Goal: Task Accomplishment & Management: Complete application form

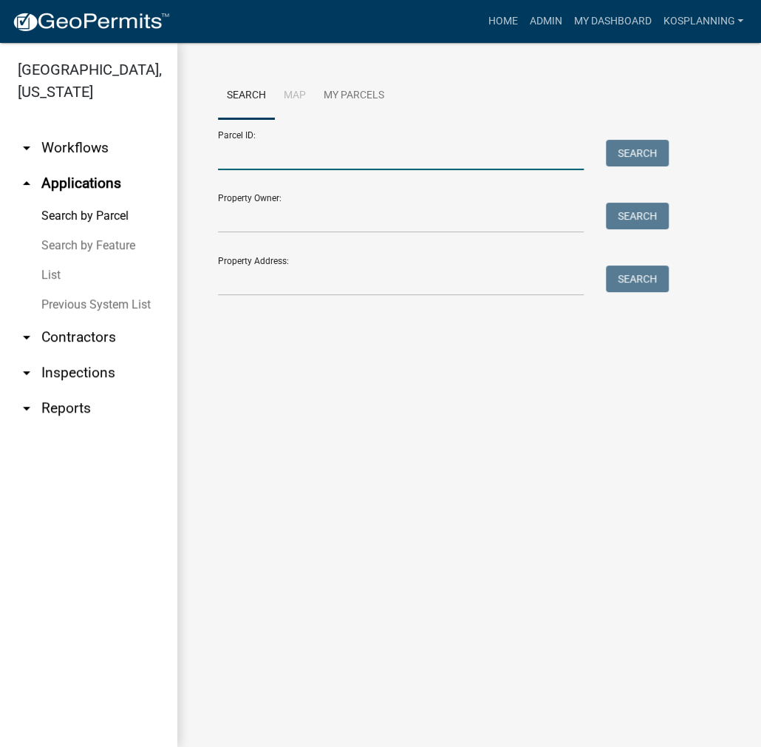
click at [248, 156] on input "Parcel ID:" at bounding box center [401, 155] width 366 height 30
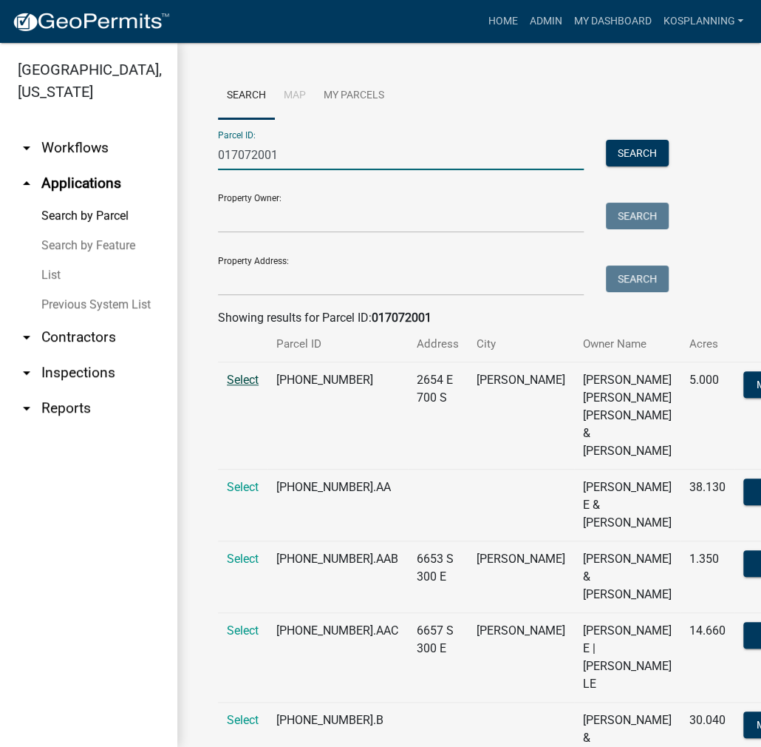
type input "017072001"
click at [232, 387] on span "Select" at bounding box center [243, 380] width 32 height 14
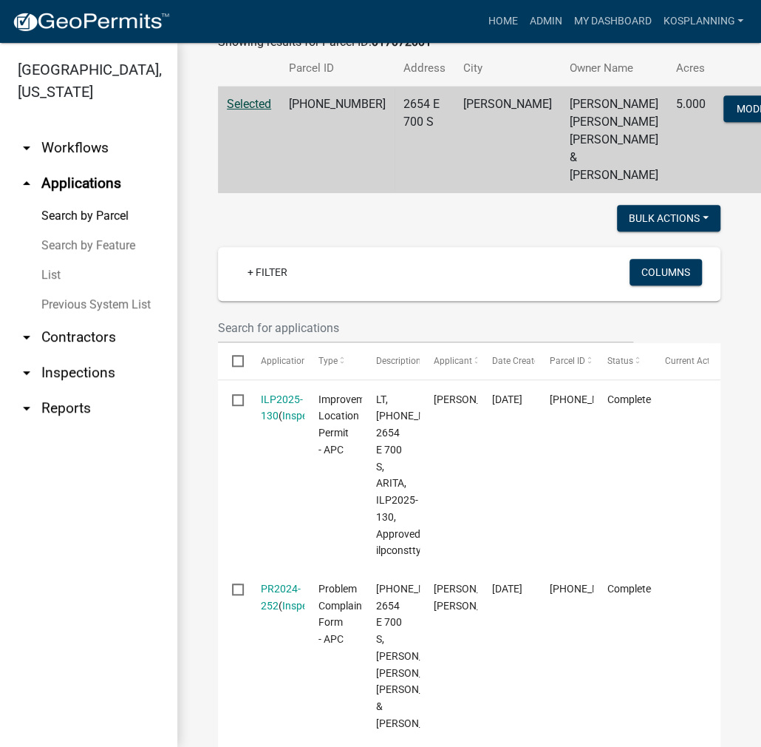
scroll to position [296, 0]
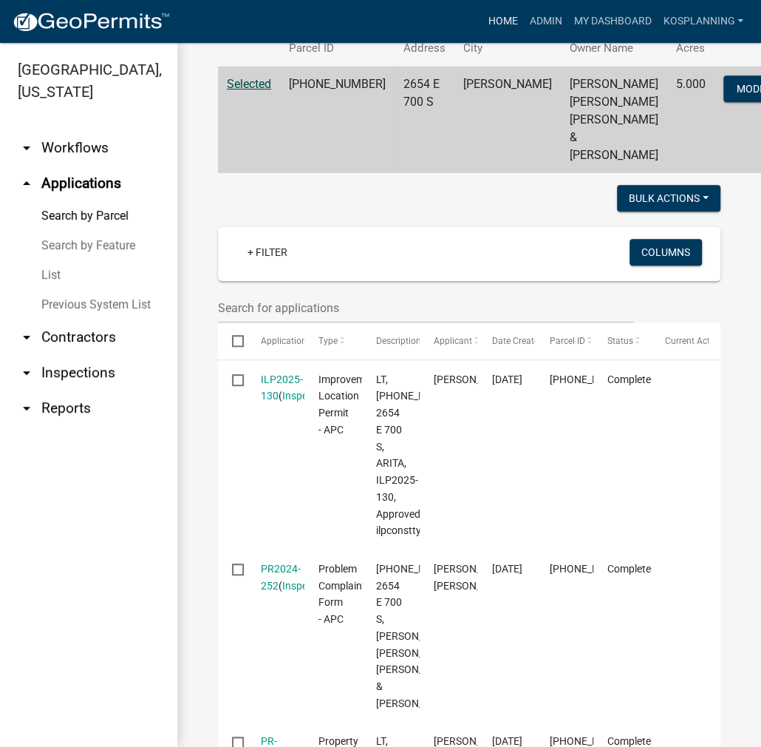
click at [489, 25] on link "Home" at bounding box center [502, 21] width 41 height 28
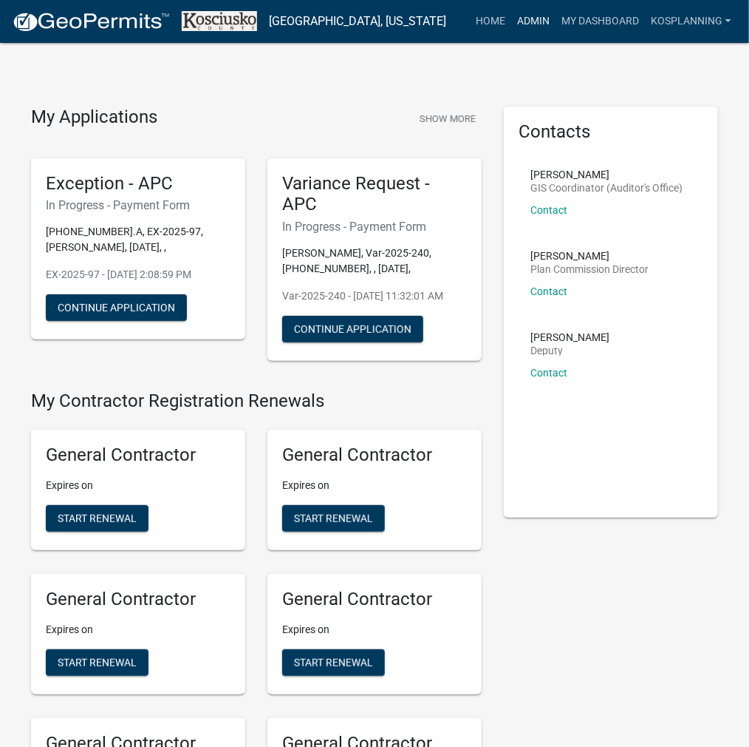
click at [537, 27] on link "Admin" at bounding box center [533, 21] width 44 height 28
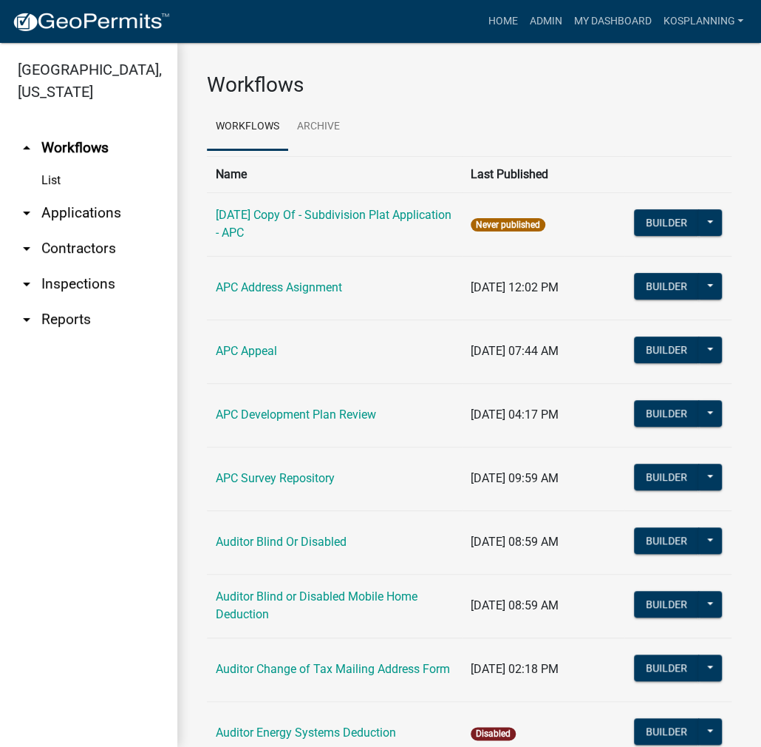
click at [92, 208] on link "arrow_drop_down Applications" at bounding box center [88, 212] width 177 height 35
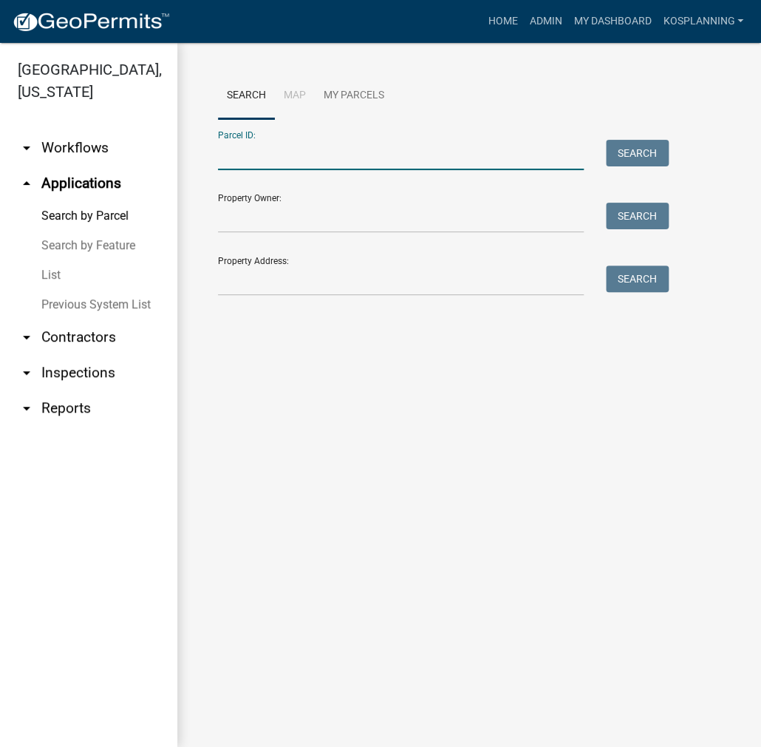
click at [258, 149] on input "Parcel ID:" at bounding box center [401, 155] width 366 height 30
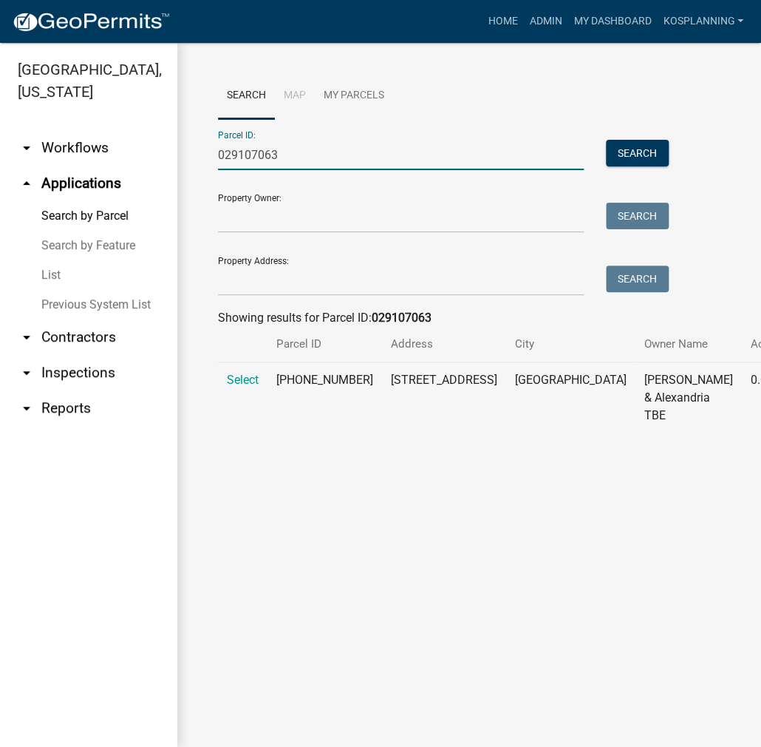
type input "029107063"
click at [266, 403] on td "Select" at bounding box center [243, 398] width 50 height 72
click at [240, 387] on span "Select" at bounding box center [243, 380] width 32 height 14
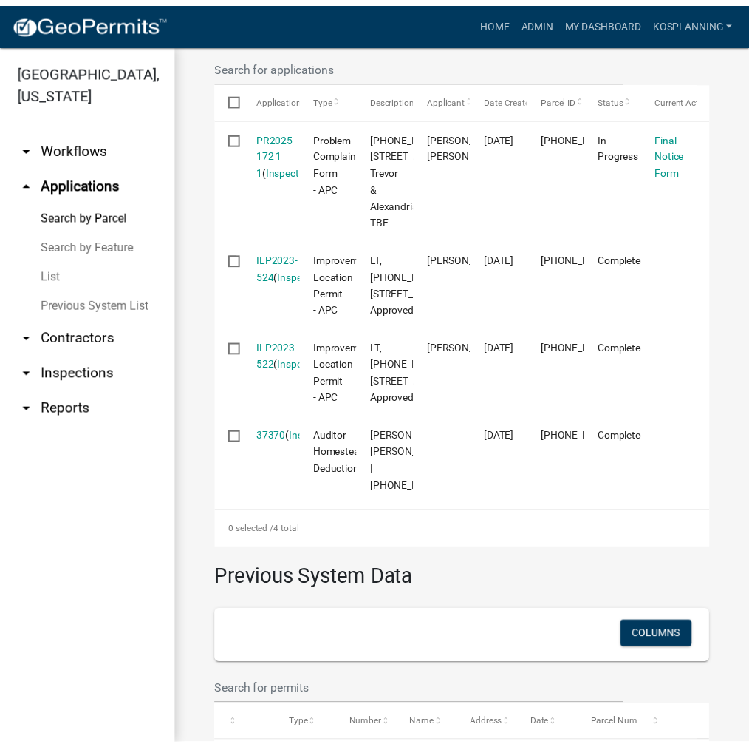
scroll to position [517, 0]
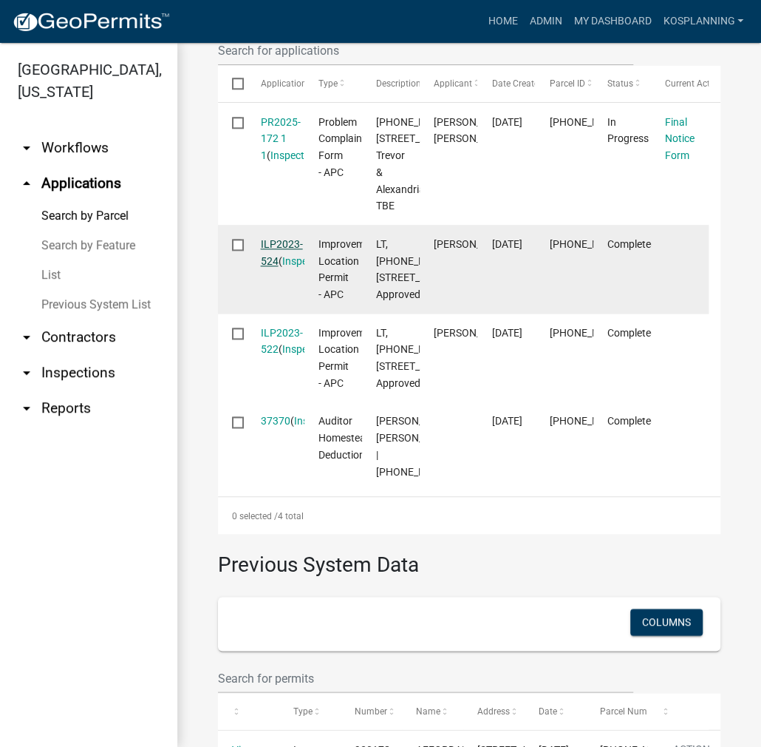
click at [288, 267] on link "ILP2023-524" at bounding box center [282, 252] width 42 height 29
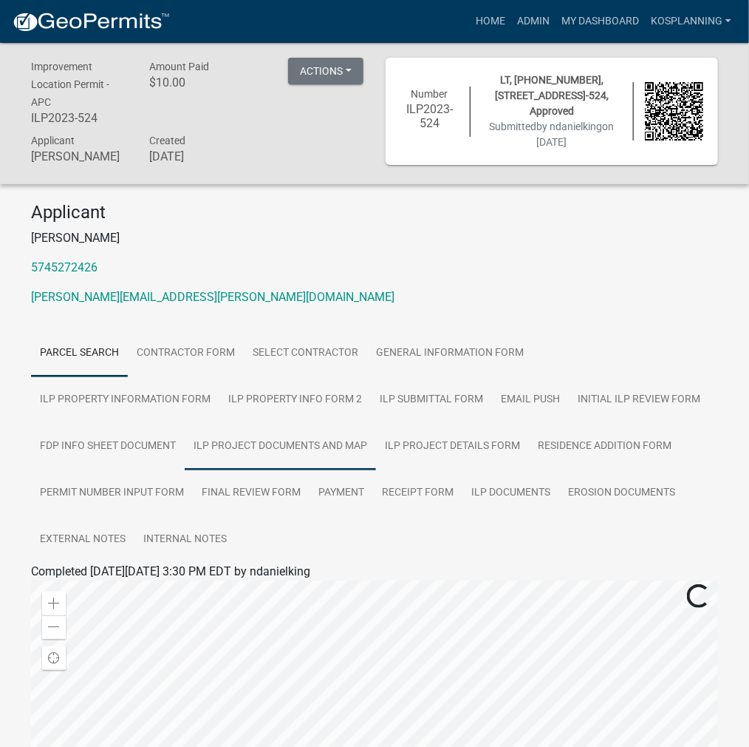
click at [185, 447] on link "ILP Project Documents and Map" at bounding box center [280, 446] width 191 height 47
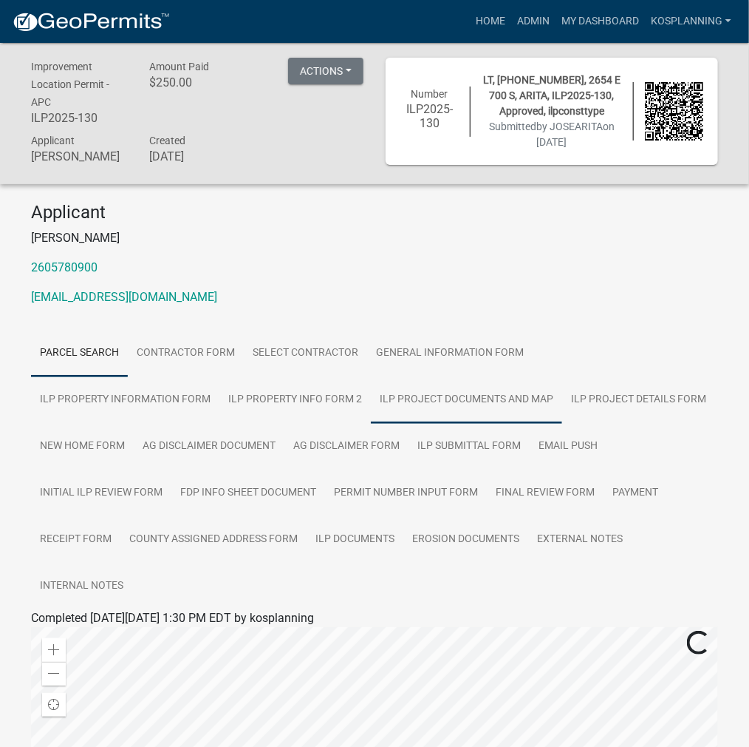
click at [371, 397] on link "ILP Project Documents and Map" at bounding box center [466, 399] width 191 height 47
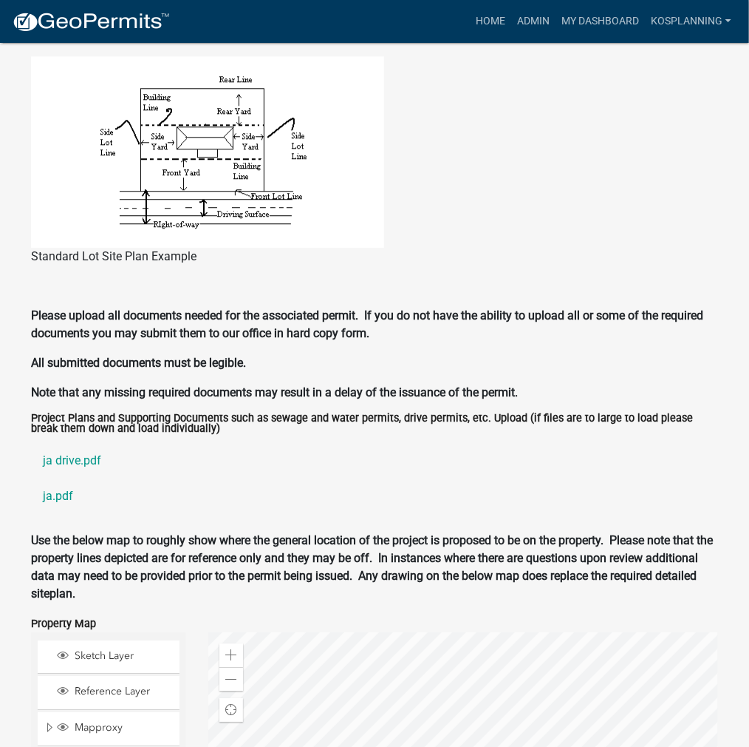
scroll to position [1330, 0]
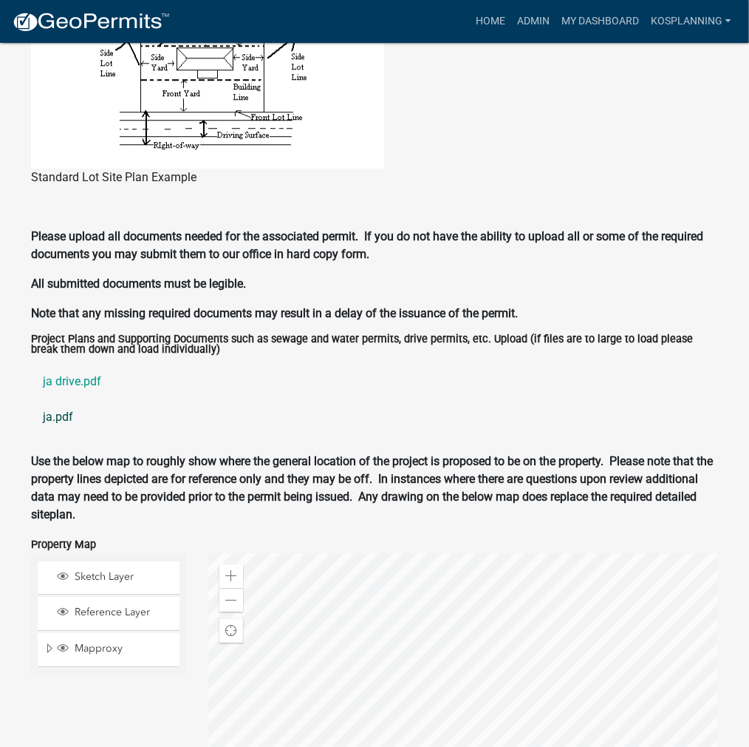
click at [62, 399] on link "ja.pdf" at bounding box center [374, 416] width 687 height 35
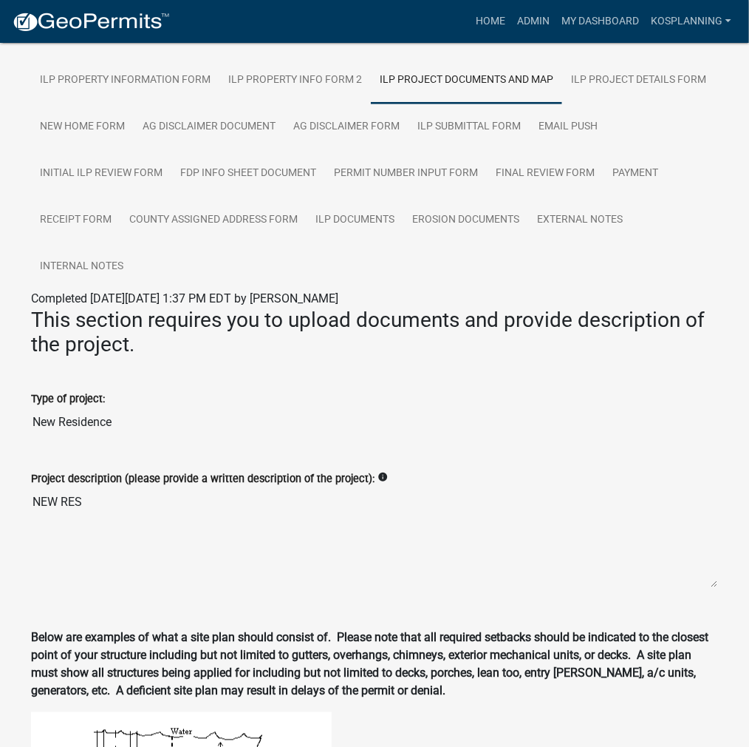
scroll to position [222, 0]
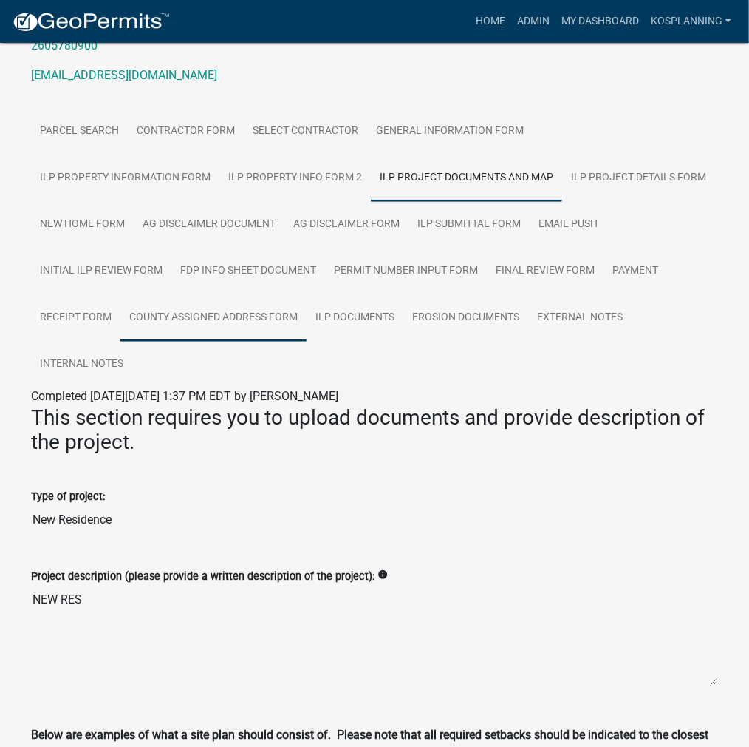
click at [163, 315] on link "County Assigned Address Form" at bounding box center [213, 317] width 186 height 47
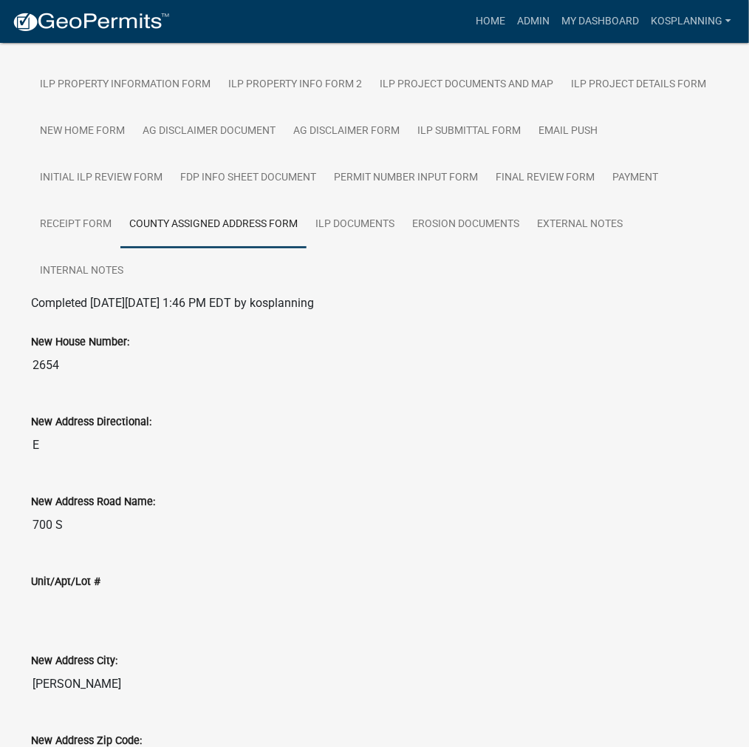
scroll to position [449, 0]
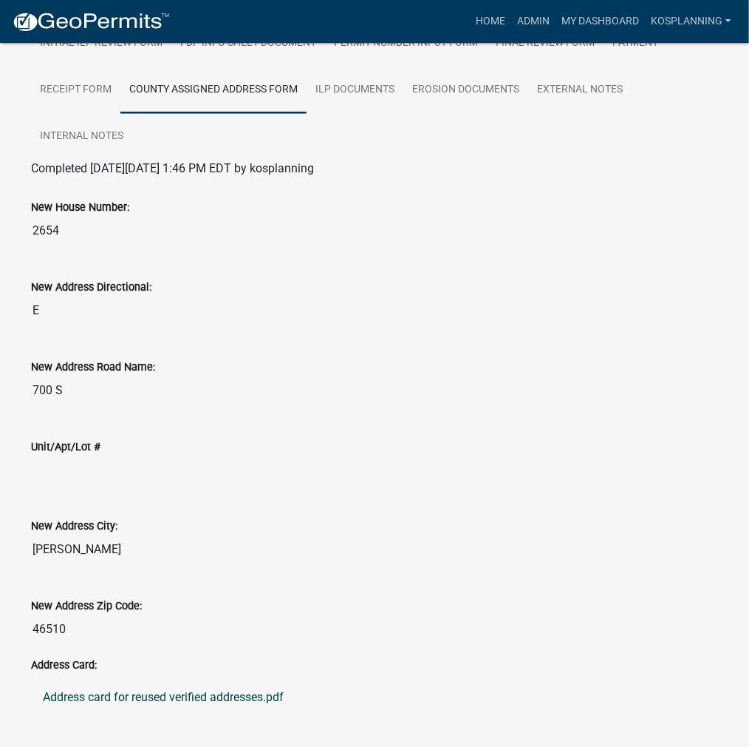
click at [183, 680] on link "Address card for reused verified addresses.pdf" at bounding box center [374, 697] width 687 height 35
click at [489, 13] on link "Home" at bounding box center [490, 21] width 41 height 28
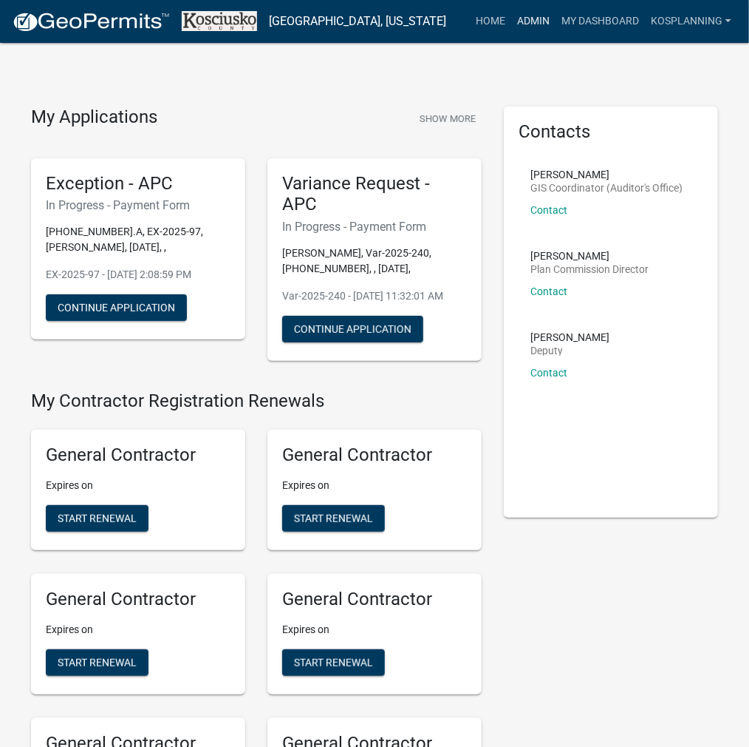
click at [529, 29] on link "Admin" at bounding box center [533, 21] width 44 height 28
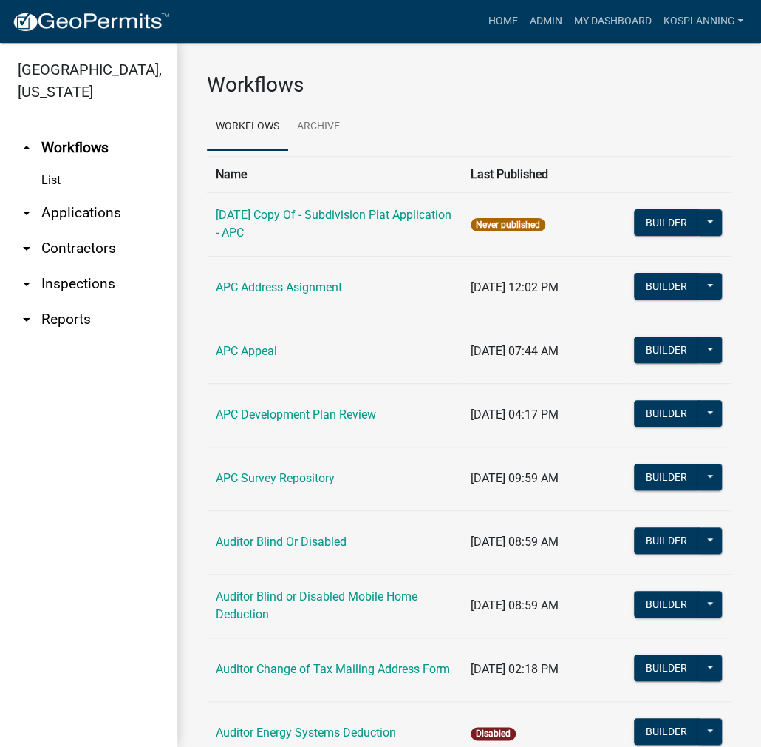
click at [104, 205] on link "arrow_drop_down Applications" at bounding box center [88, 212] width 177 height 35
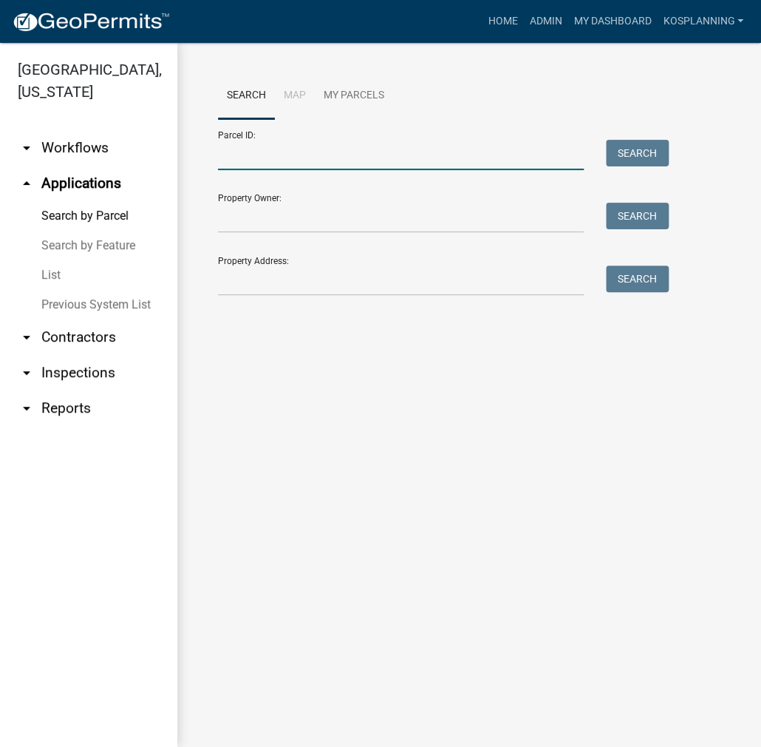
click at [251, 157] on input "Parcel ID:" at bounding box center [401, 155] width 366 height 30
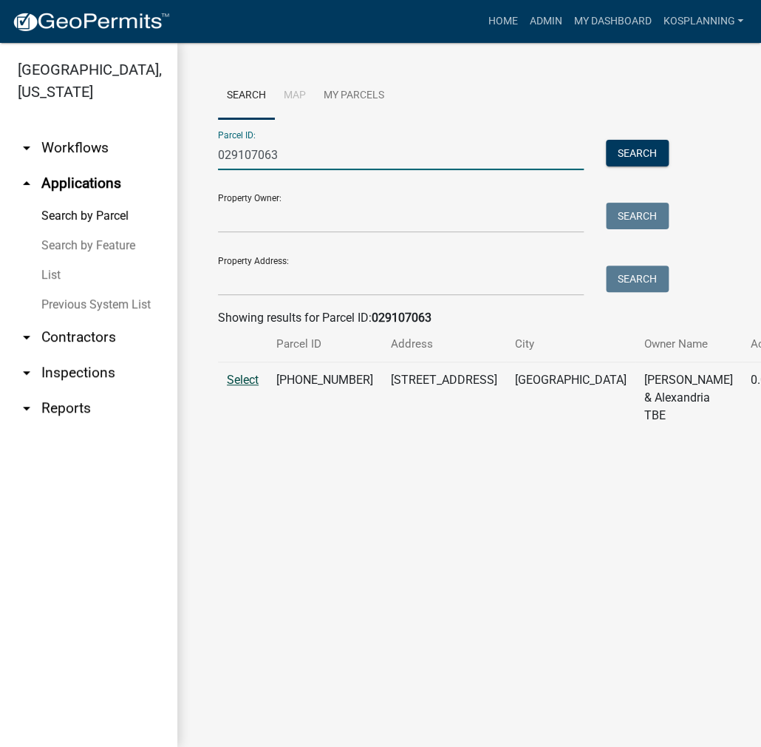
type input "029107063"
click at [237, 387] on span "Select" at bounding box center [243, 380] width 32 height 14
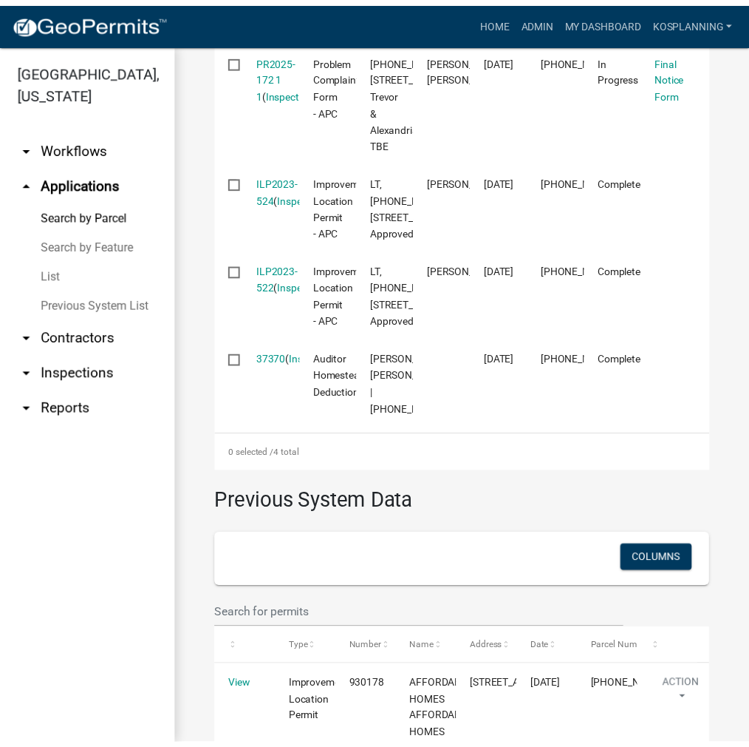
scroll to position [665, 0]
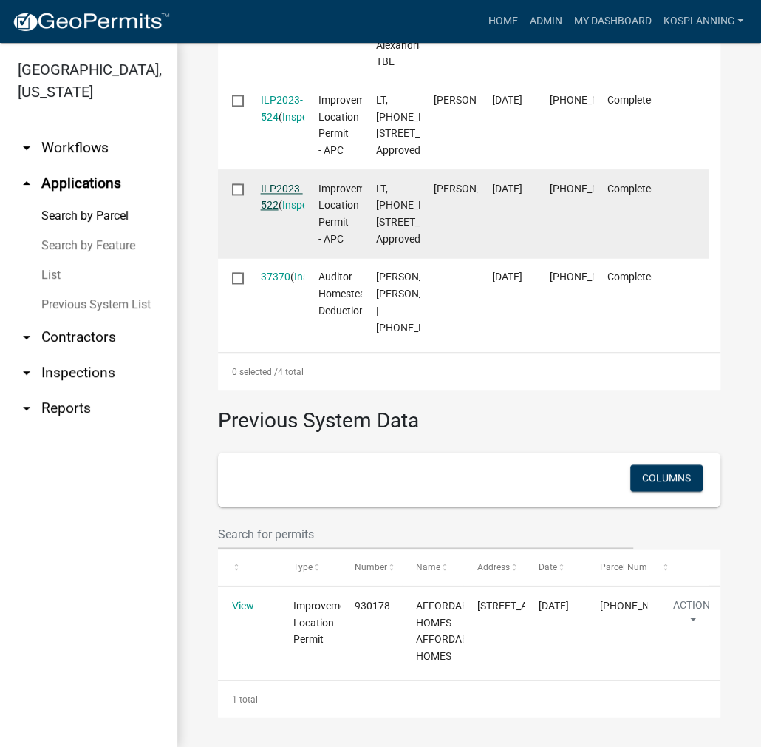
click at [284, 211] on link "ILP2023-522" at bounding box center [282, 197] width 42 height 29
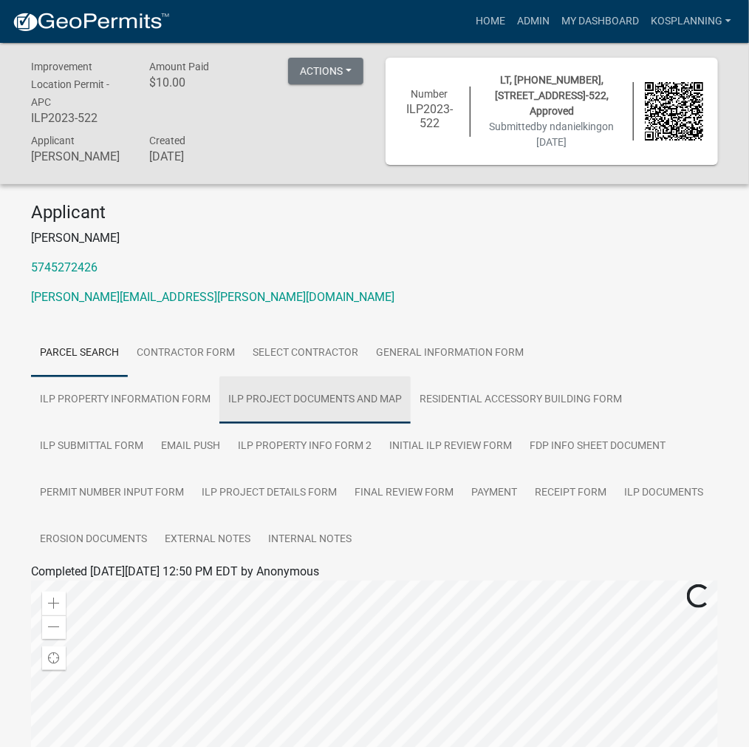
click at [220, 407] on link "ILP Project Documents and Map" at bounding box center [315, 399] width 191 height 47
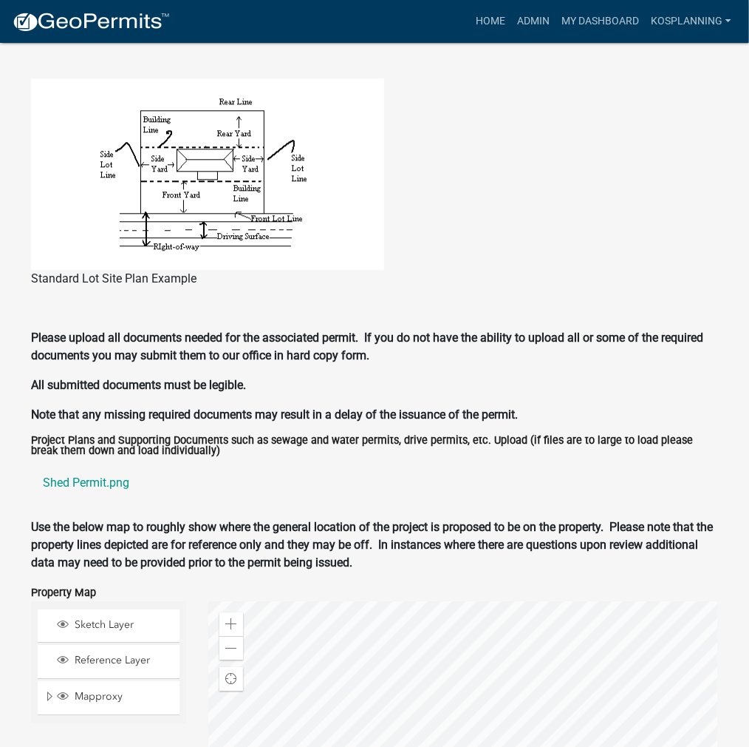
scroll to position [1404, 0]
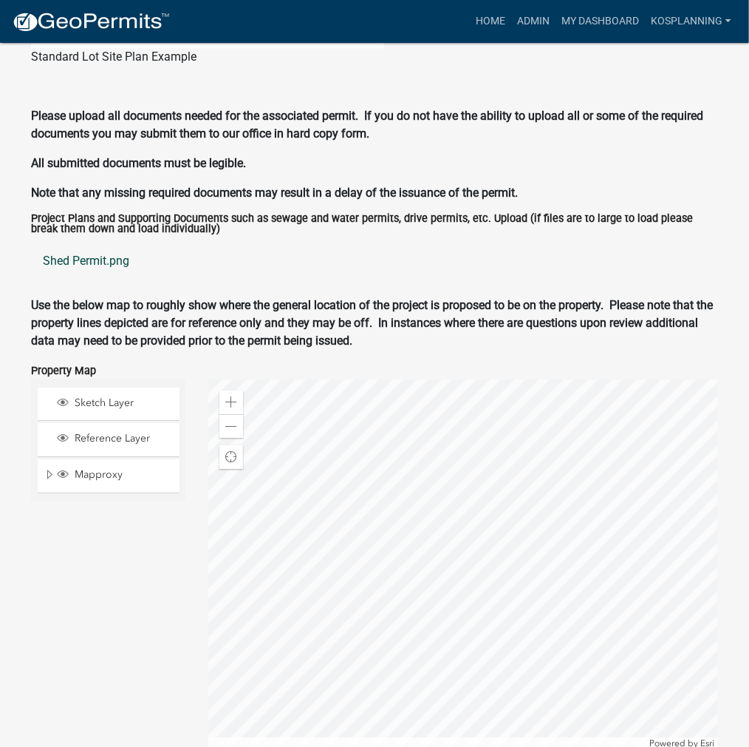
click at [123, 258] on link "Shed Permit.png" at bounding box center [374, 260] width 687 height 35
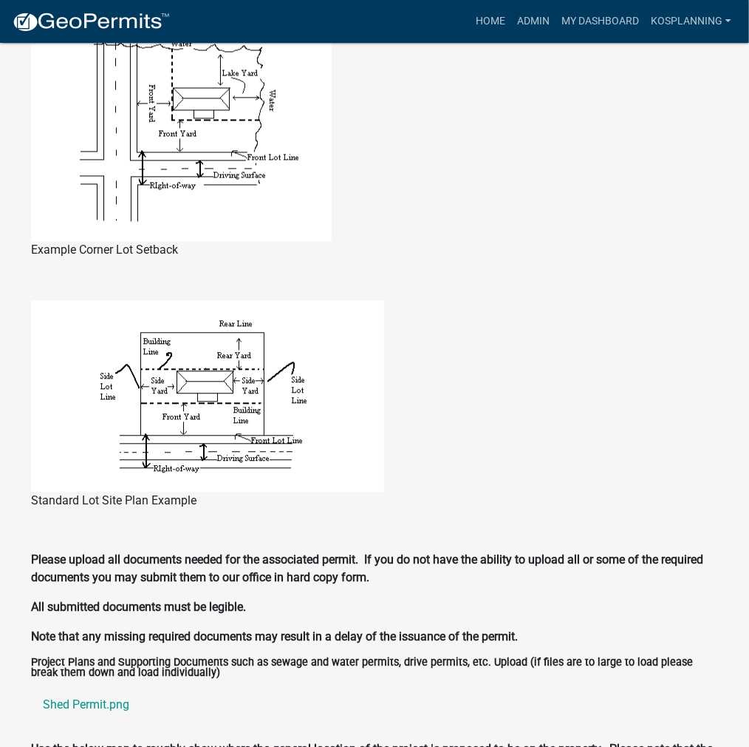
scroll to position [1330, 0]
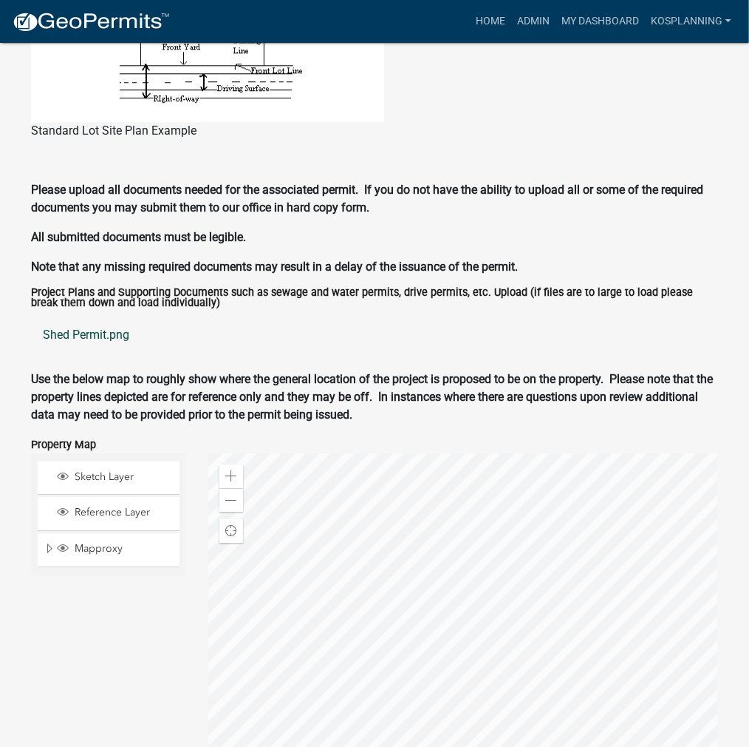
click at [90, 338] on link "Shed Permit.png" at bounding box center [374, 334] width 687 height 35
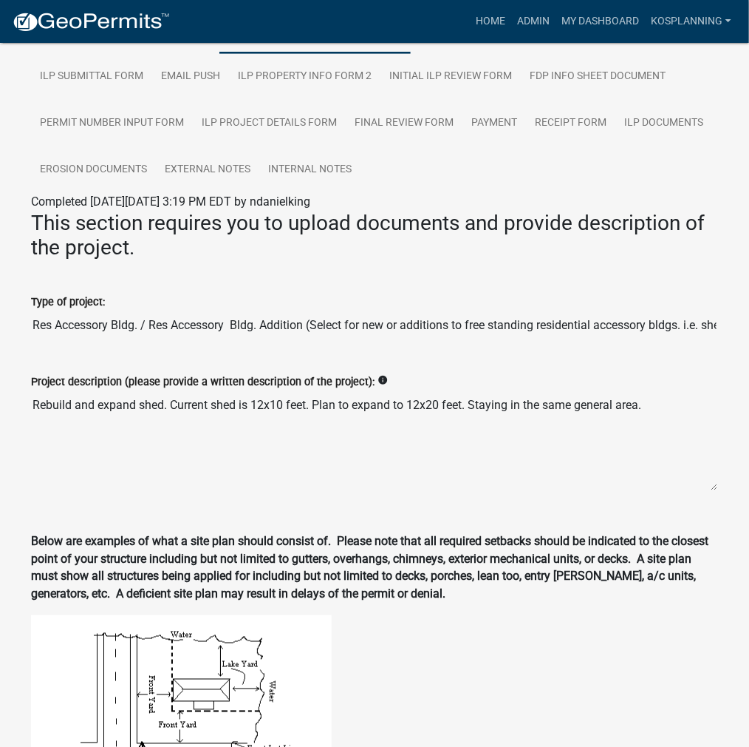
scroll to position [148, 0]
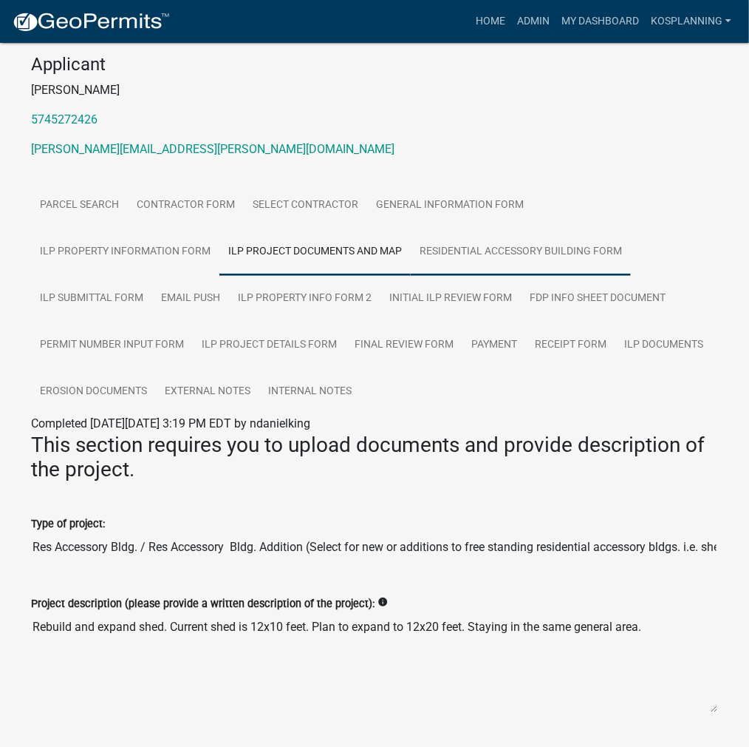
drag, startPoint x: 296, startPoint y: 253, endPoint x: 313, endPoint y: 270, distance: 23.5
click at [411, 253] on link "Residential Accessory Building Form" at bounding box center [521, 251] width 220 height 47
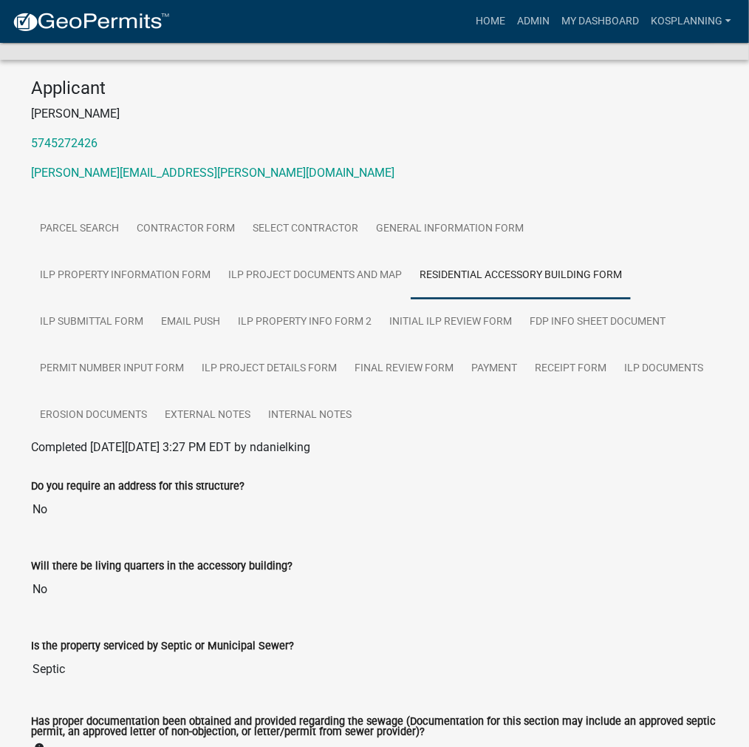
scroll to position [0, 0]
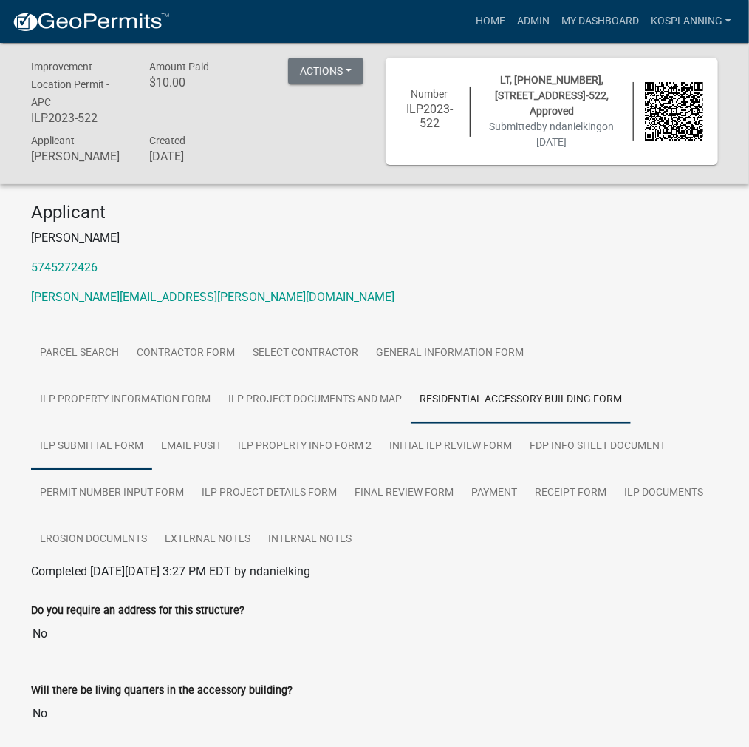
click at [152, 423] on link "ILP Submittal Form" at bounding box center [91, 446] width 121 height 47
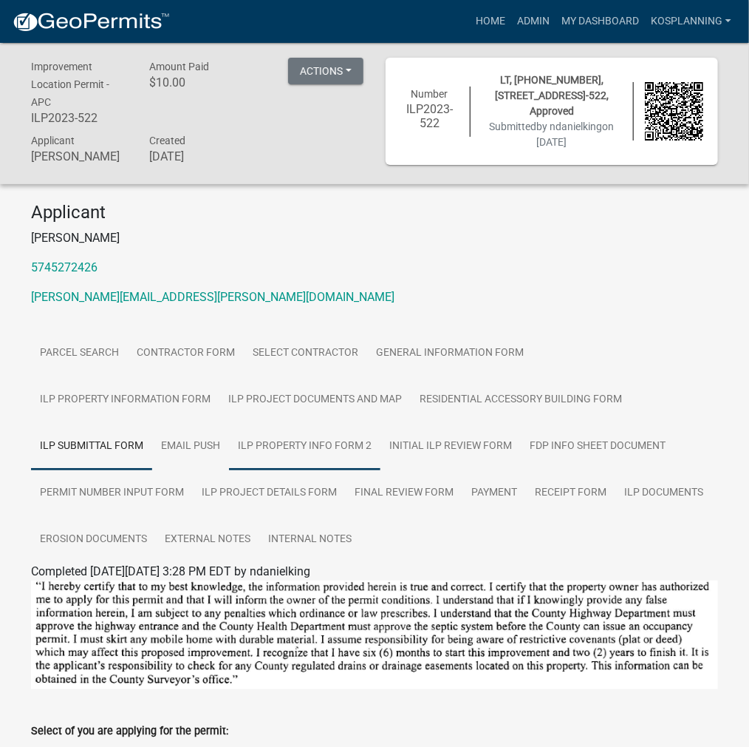
click at [229, 442] on link "ILP Property Info Form 2" at bounding box center [305, 446] width 152 height 47
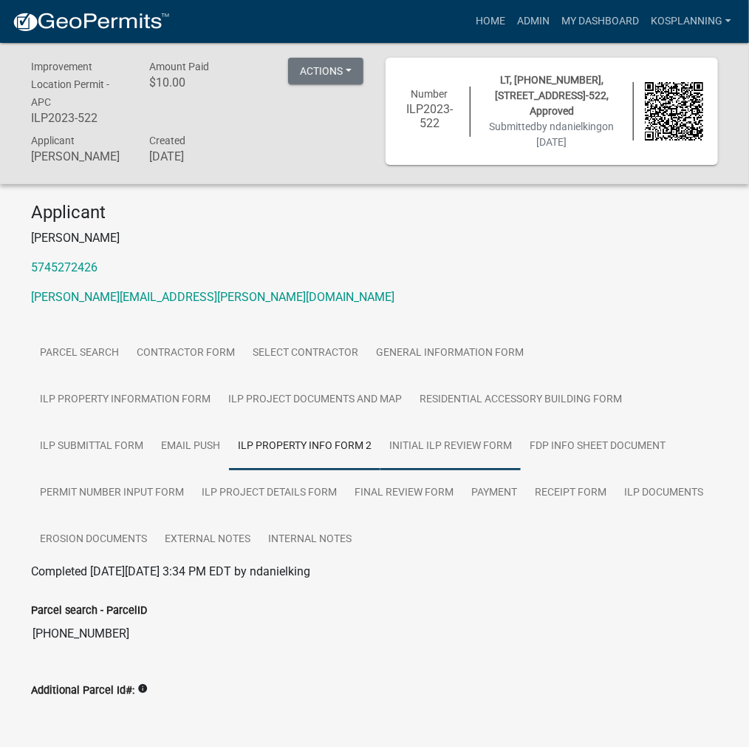
click at [381, 450] on link "Initial ILP Review Form" at bounding box center [451, 446] width 140 height 47
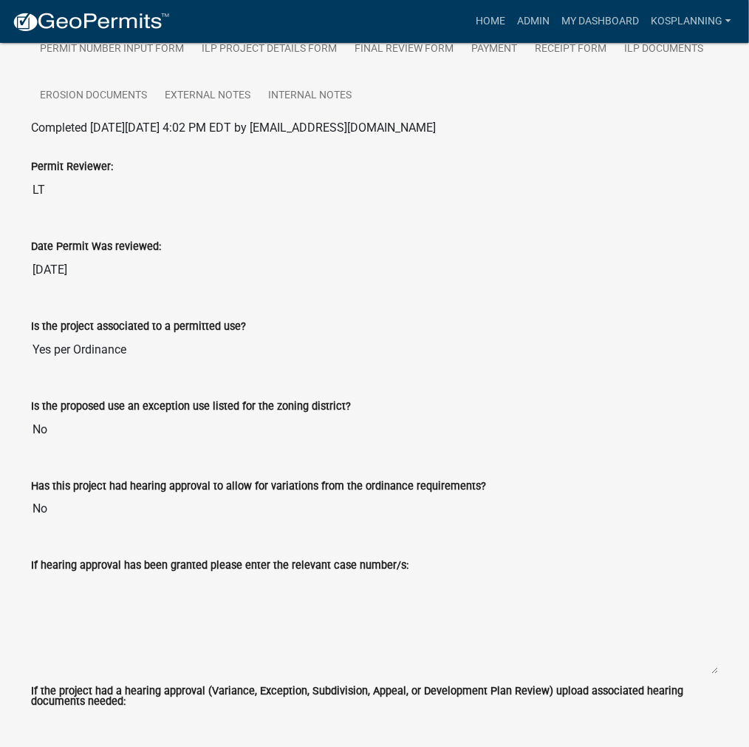
scroll to position [74, 0]
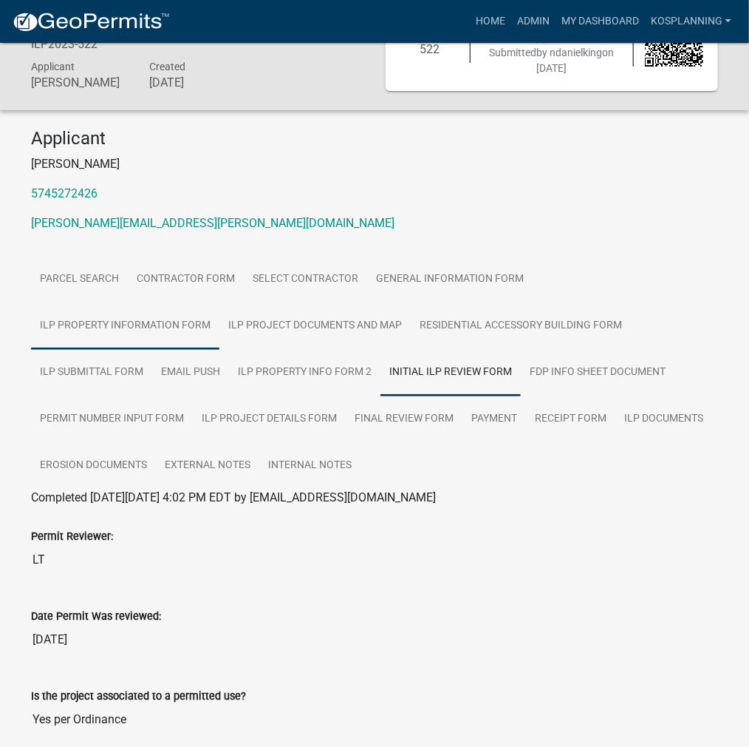
click at [220, 302] on link "ILP Property Information Form" at bounding box center [125, 325] width 188 height 47
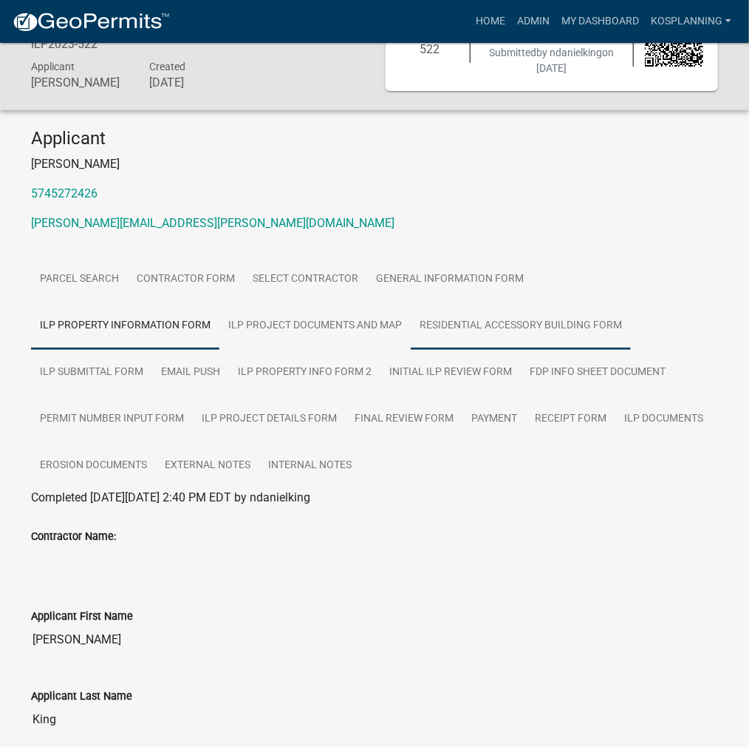
click at [411, 318] on link "Residential Accessory Building Form" at bounding box center [521, 325] width 220 height 47
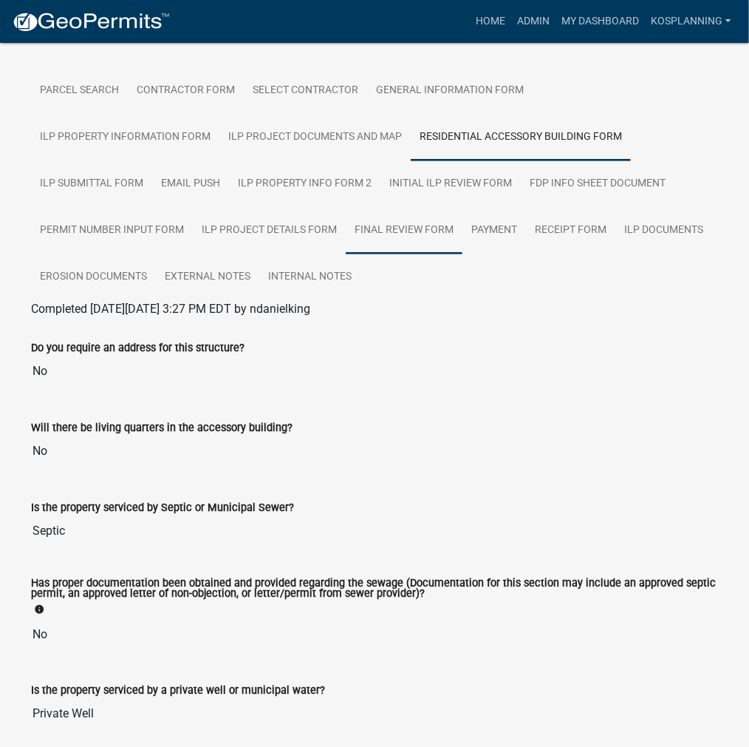
scroll to position [148, 0]
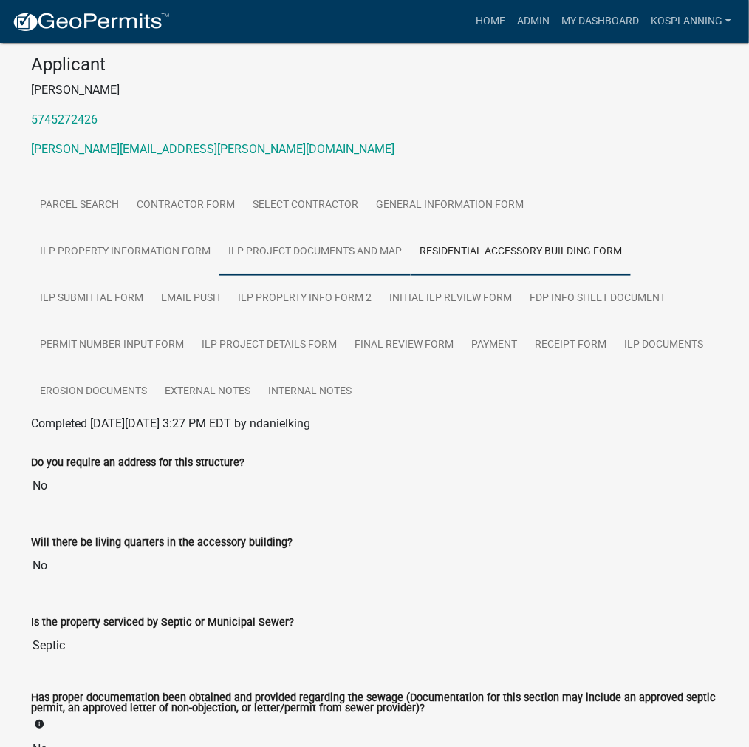
click at [220, 254] on link "ILP Project Documents and Map" at bounding box center [315, 251] width 191 height 47
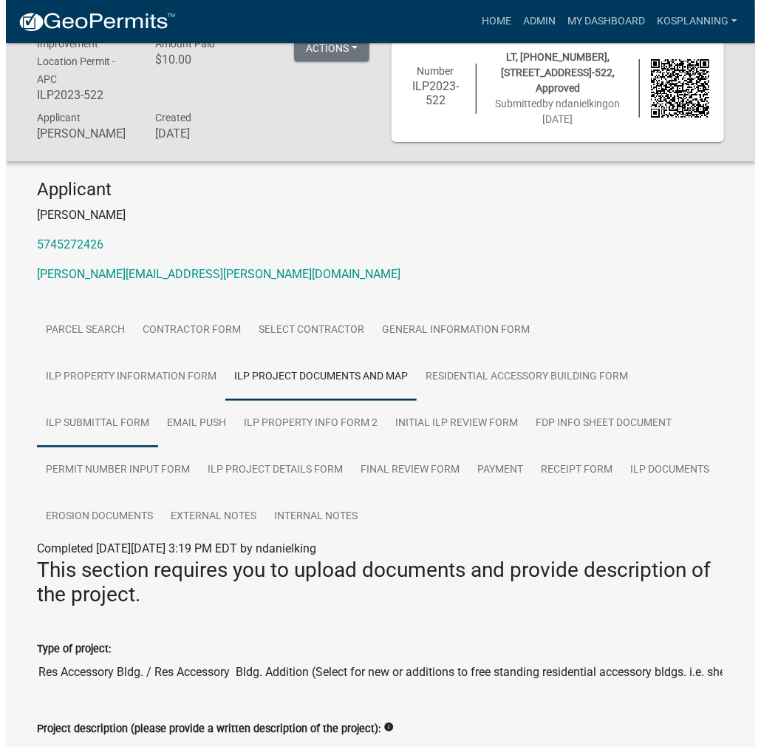
scroll to position [0, 0]
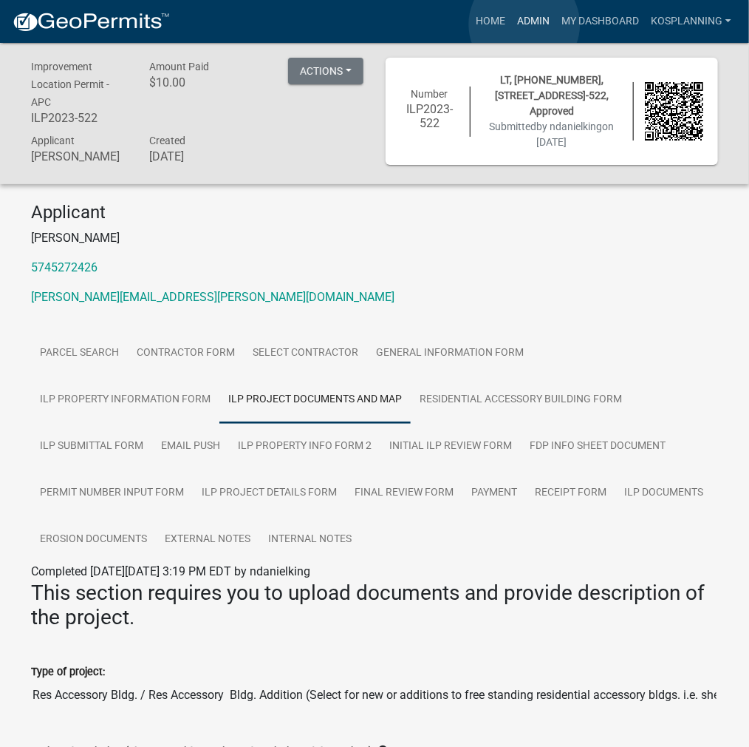
click at [525, 24] on link "Admin" at bounding box center [533, 21] width 44 height 28
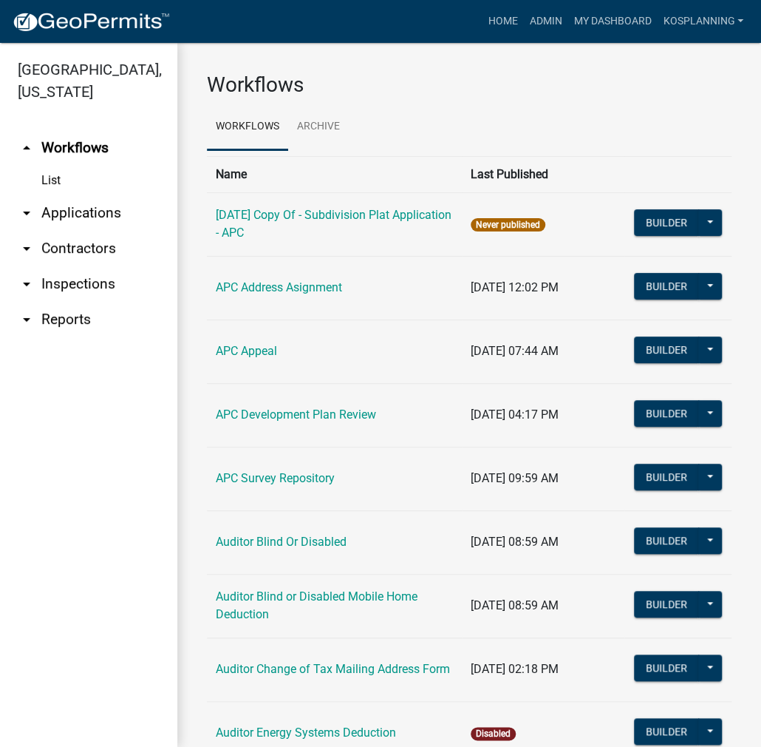
click at [104, 212] on link "arrow_drop_down Applications" at bounding box center [88, 212] width 177 height 35
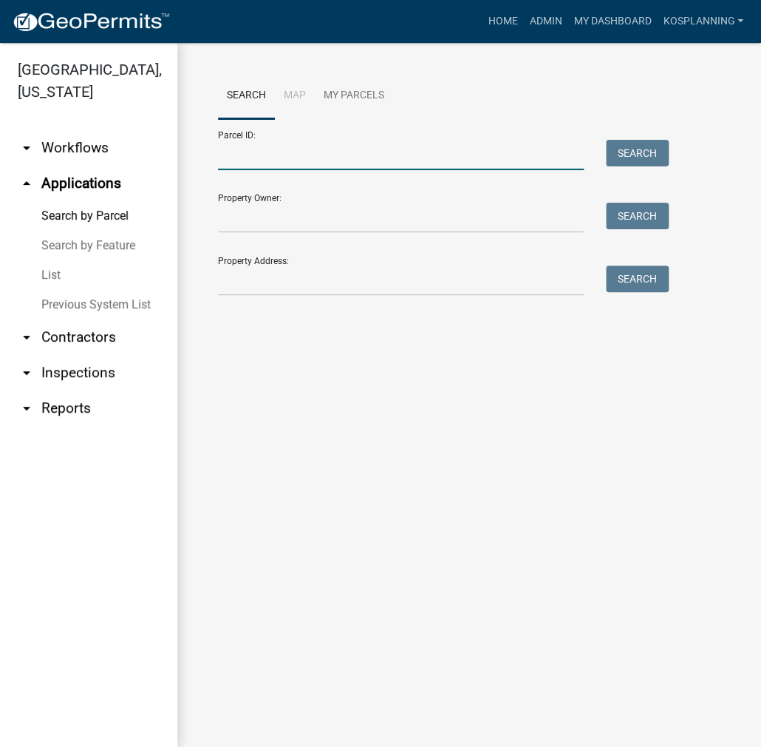
click at [230, 152] on input "Parcel ID:" at bounding box center [401, 155] width 366 height 30
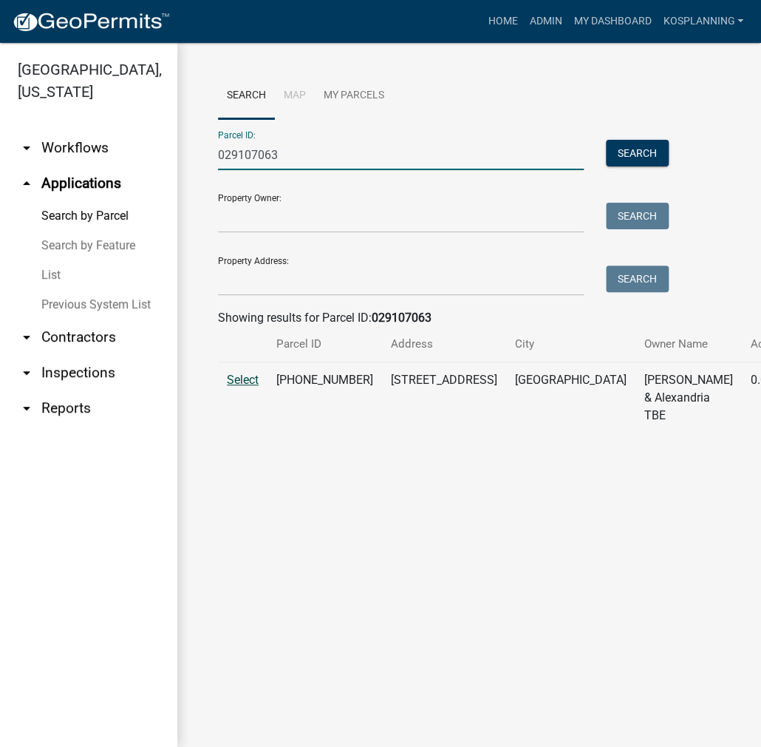
type input "029107063"
click at [247, 387] on span "Select" at bounding box center [243, 380] width 32 height 14
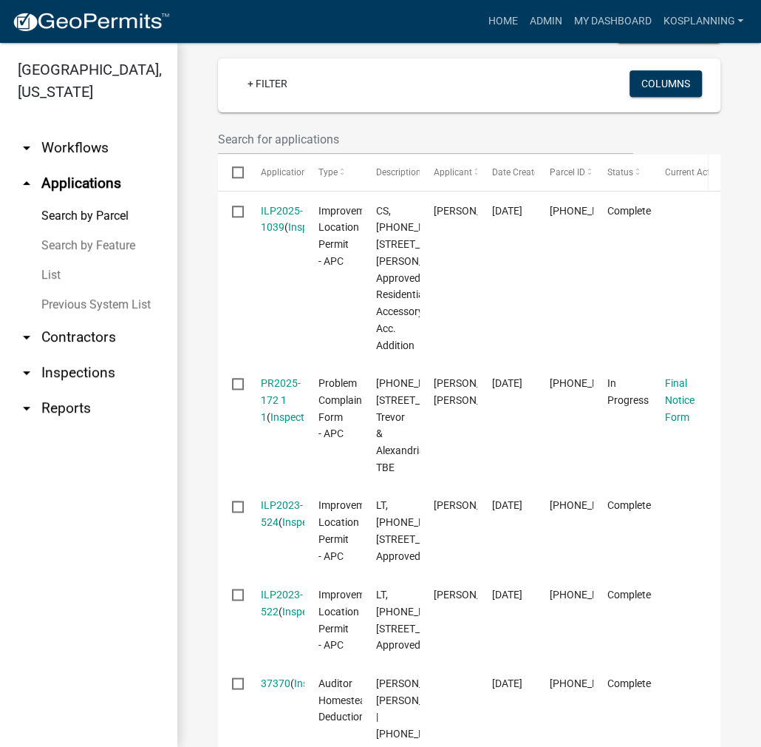
scroll to position [517, 0]
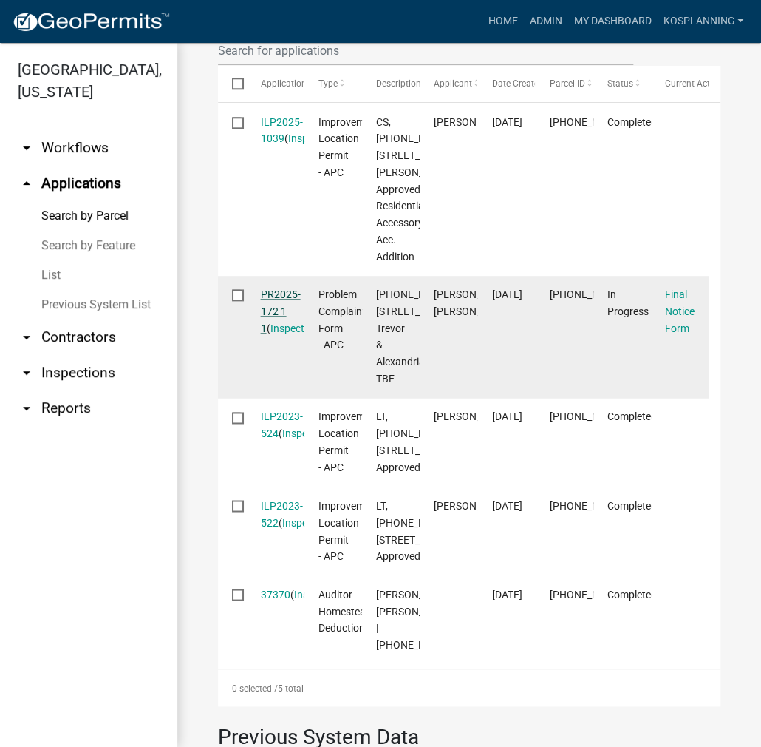
click at [278, 334] on link "PR2025-172 1 1" at bounding box center [281, 311] width 40 height 46
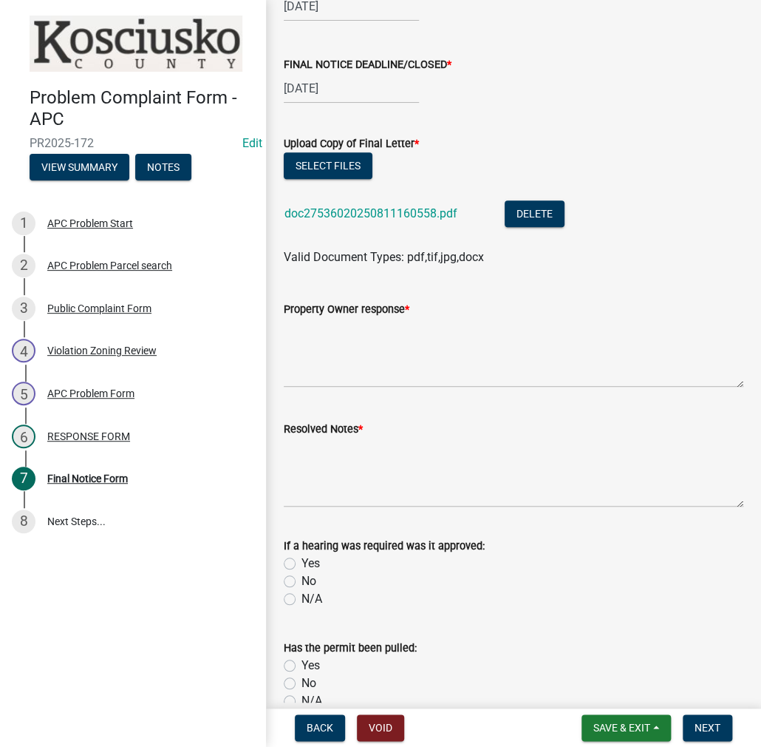
scroll to position [296, 0]
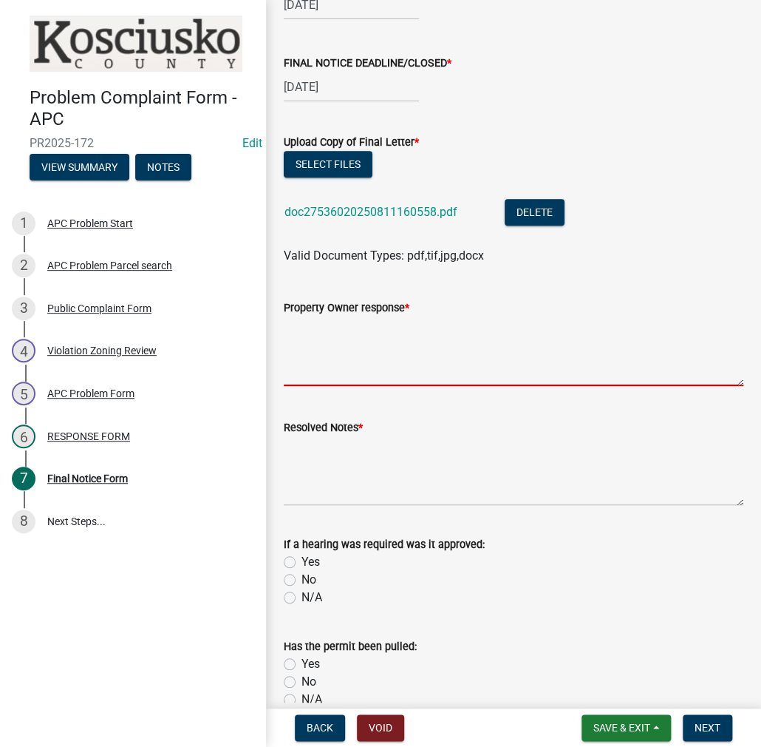
click at [339, 343] on textarea "Property Owner response *" at bounding box center [514, 350] width 460 height 69
type textarea "8/18/25 owner came in to get permit to cover the roof ext"
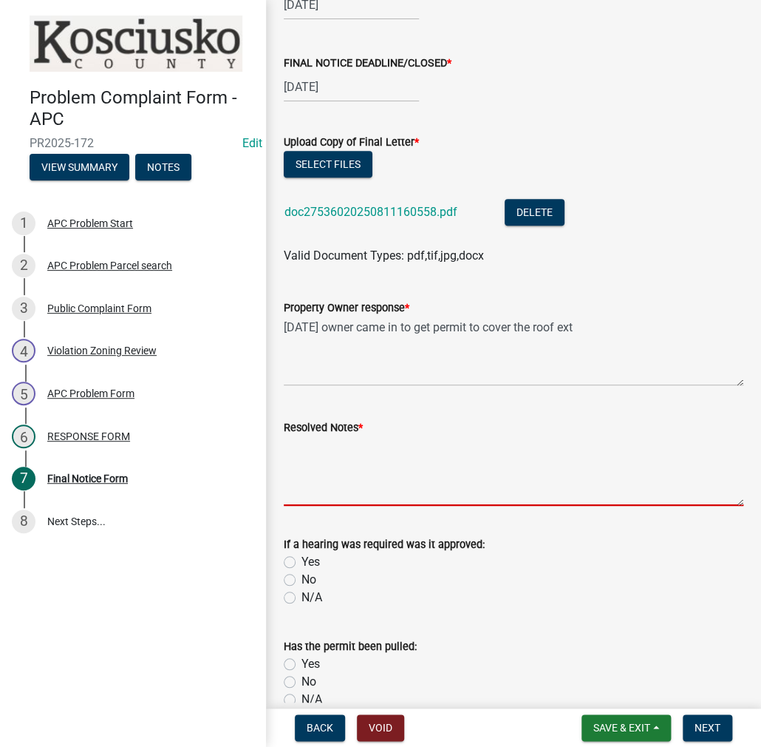
click at [344, 457] on textarea "Resolved Notes *" at bounding box center [514, 470] width 460 height 69
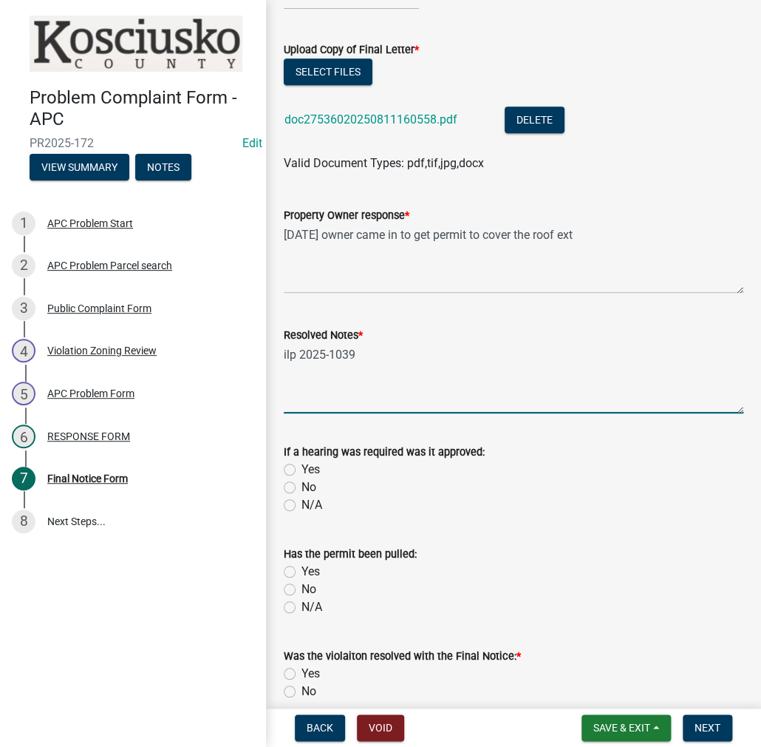
scroll to position [474, 0]
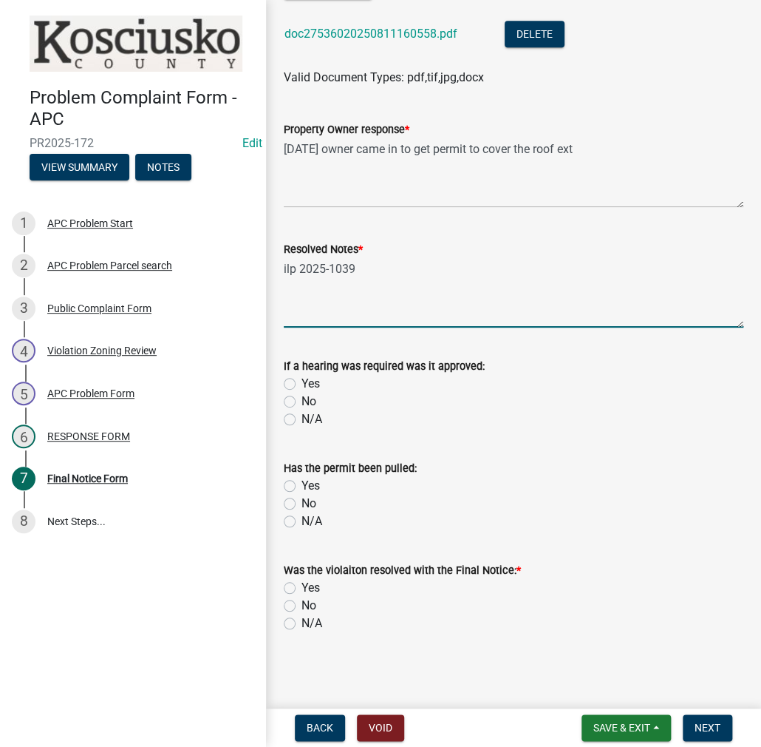
type textarea "ilp 2025-1039"
click at [302, 415] on label "N/A" at bounding box center [312, 419] width 21 height 18
click at [302, 415] on input "N/A" at bounding box center [307, 415] width 10 height 10
radio input "true"
click at [302, 486] on label "Yes" at bounding box center [311, 486] width 18 height 18
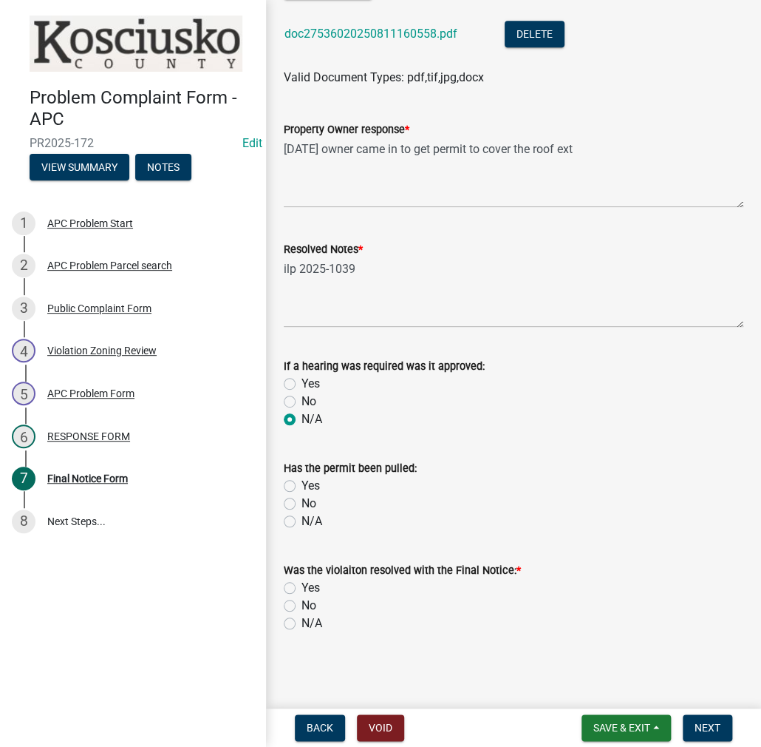
click at [302, 486] on input "Yes" at bounding box center [307, 482] width 10 height 10
radio input "true"
click at [302, 583] on label "Yes" at bounding box center [311, 588] width 18 height 18
click at [302, 583] on input "Yes" at bounding box center [307, 584] width 10 height 10
radio input "true"
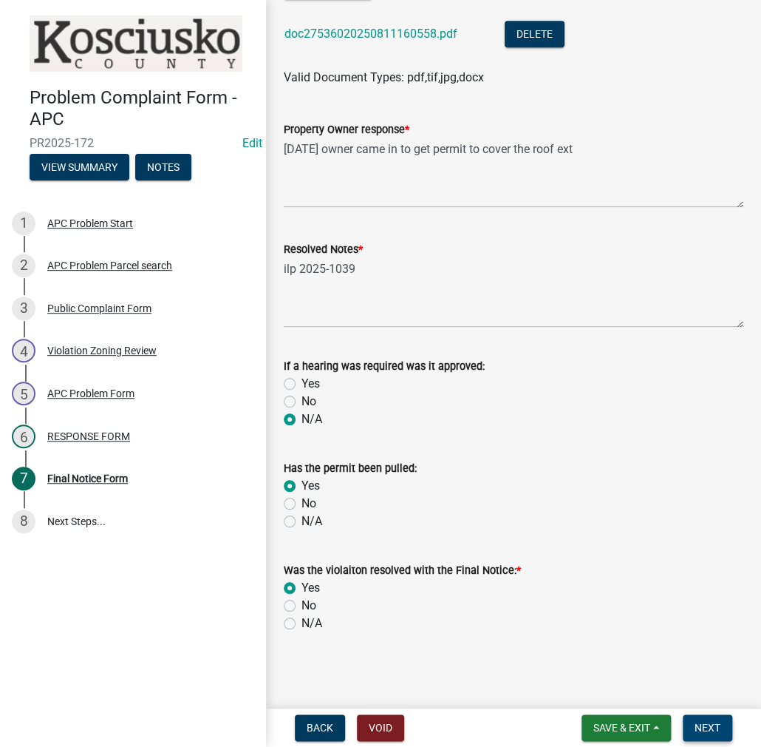
click at [706, 731] on span "Next" at bounding box center [708, 727] width 26 height 12
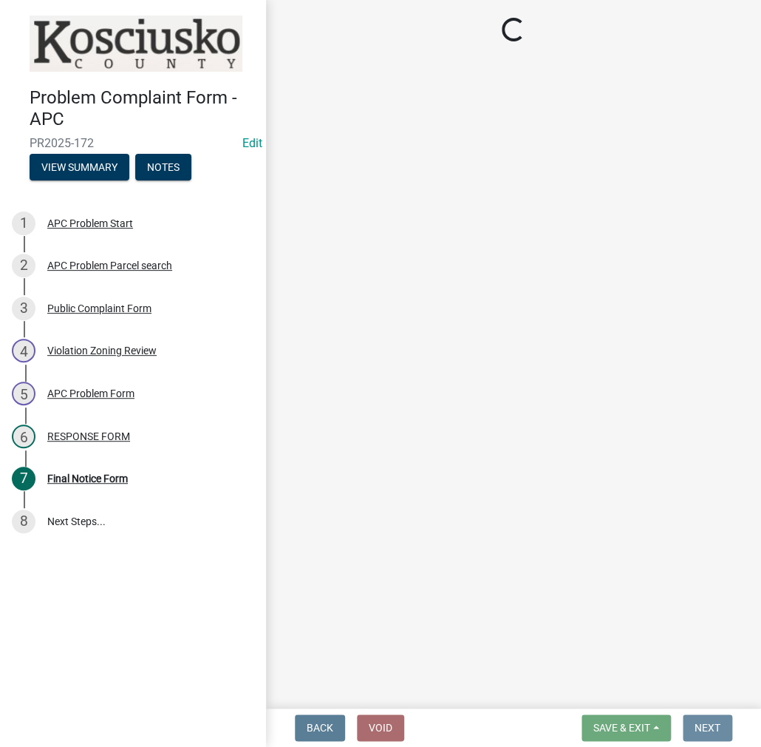
scroll to position [0, 0]
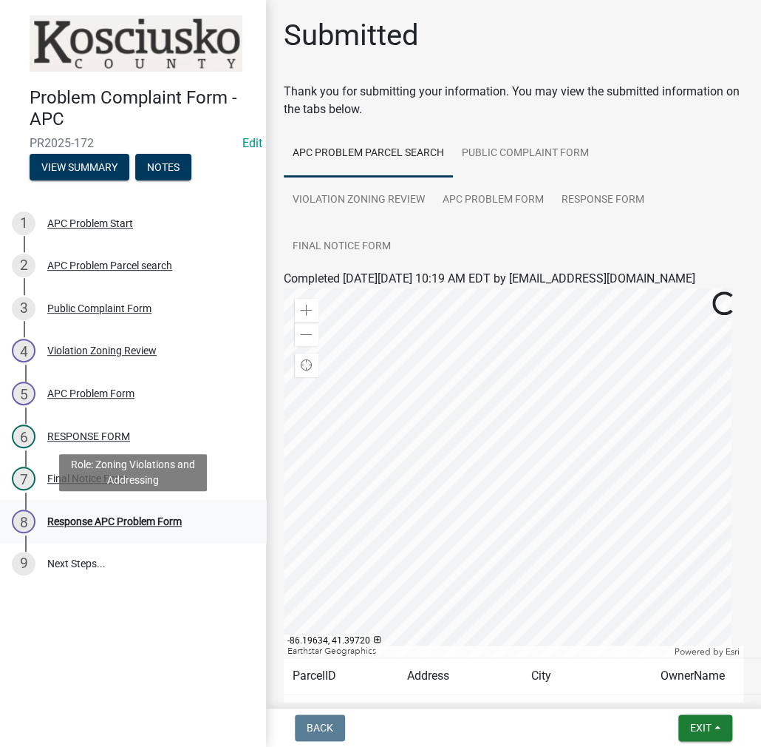
click at [56, 516] on div "Response APC Problem Form" at bounding box center [114, 521] width 135 height 10
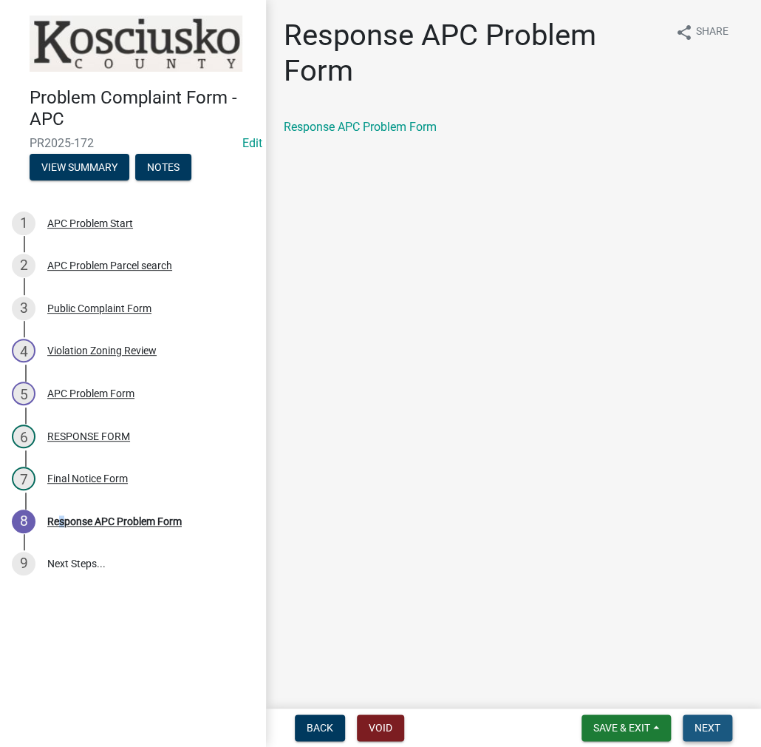
click at [715, 734] on button "Next" at bounding box center [708, 727] width 50 height 27
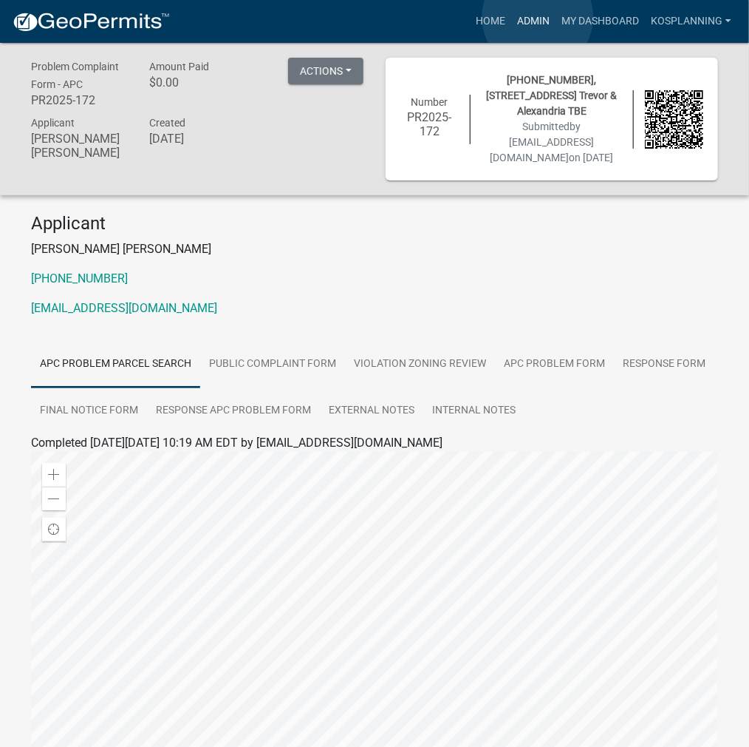
click at [538, 17] on link "Admin" at bounding box center [533, 21] width 44 height 28
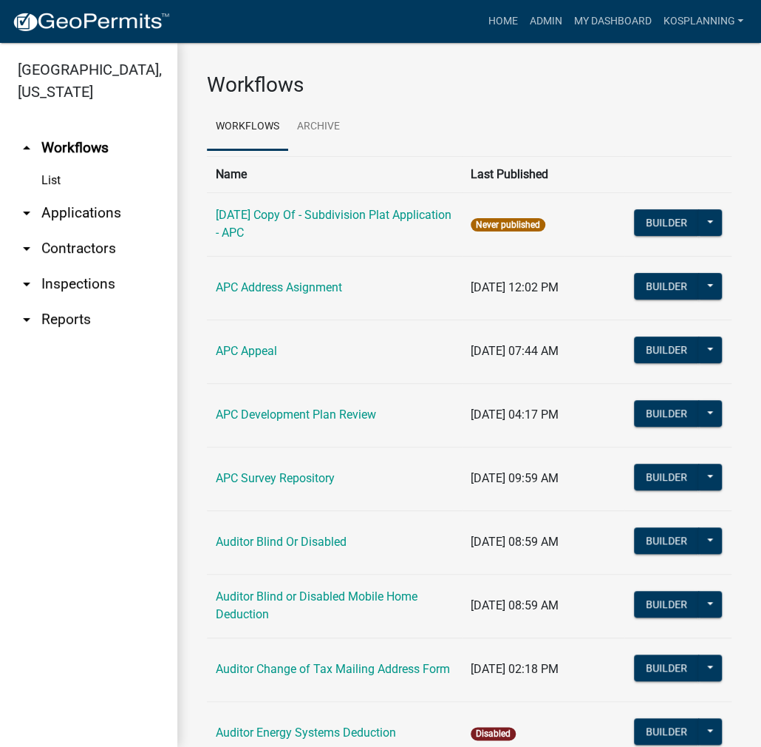
click at [93, 214] on link "arrow_drop_down Applications" at bounding box center [88, 212] width 177 height 35
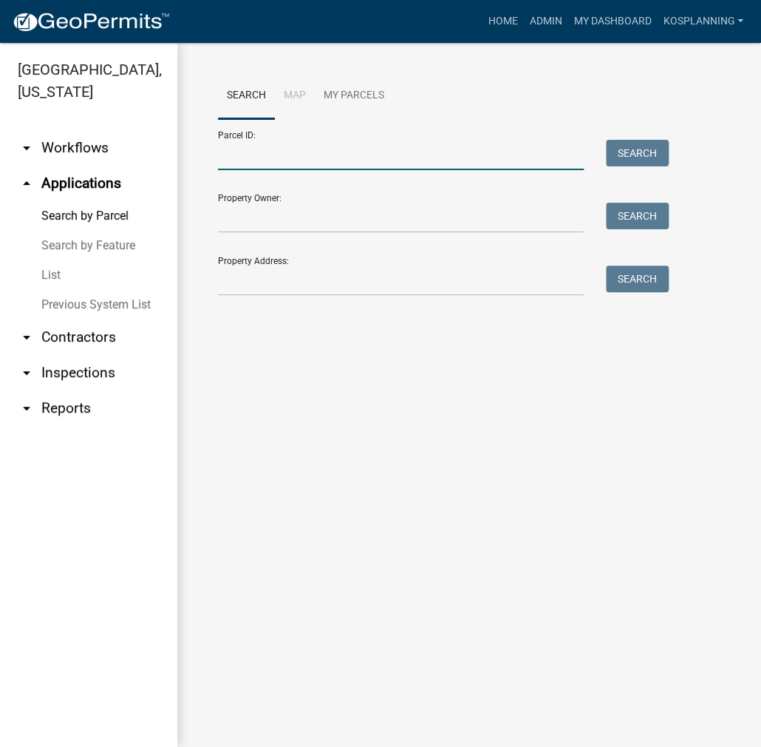
click at [228, 166] on input "Parcel ID:" at bounding box center [401, 155] width 366 height 30
paste input "029-107-063"
type input "029-107-063"
click at [636, 164] on button "Search" at bounding box center [637, 153] width 63 height 27
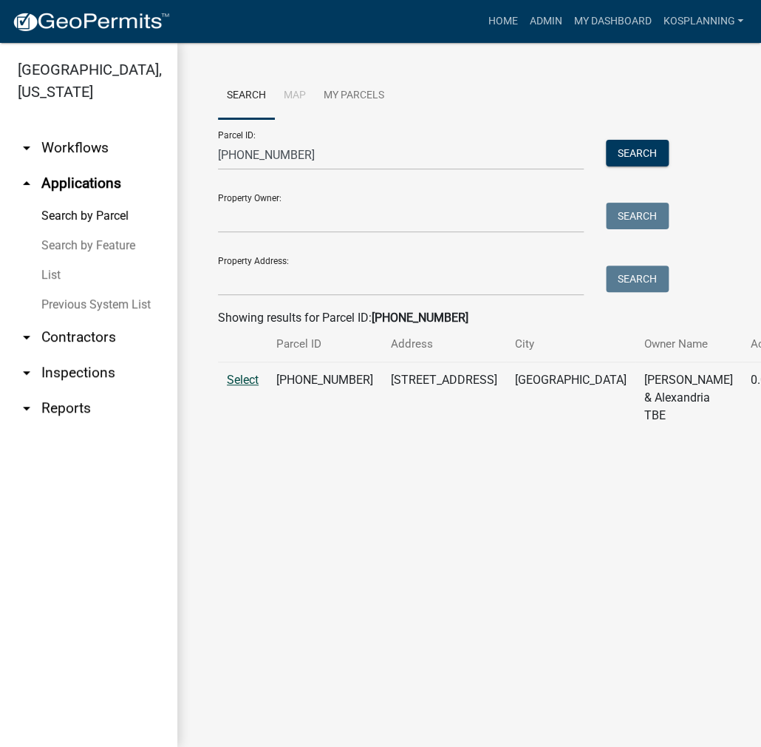
click at [248, 387] on span "Select" at bounding box center [243, 380] width 32 height 14
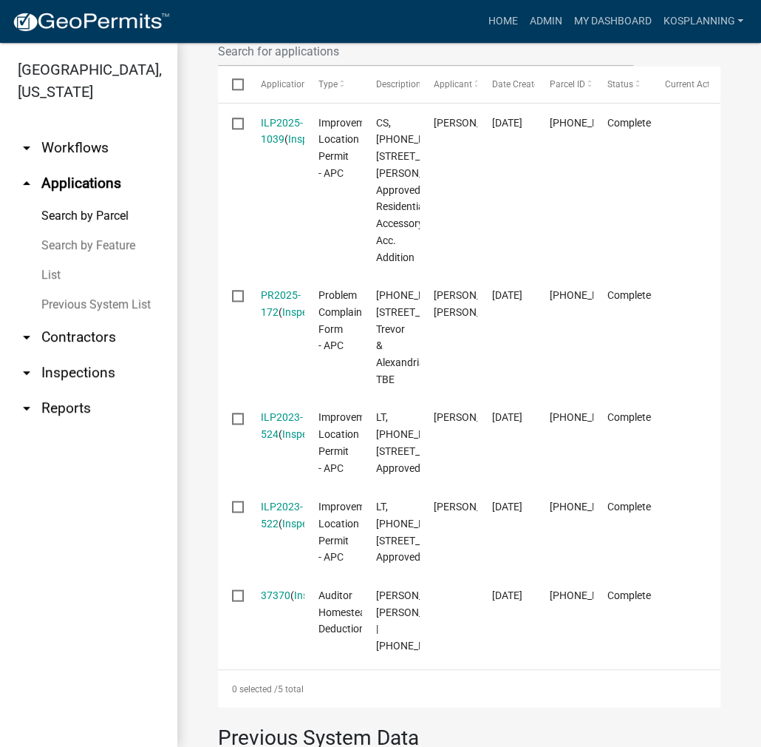
scroll to position [517, 0]
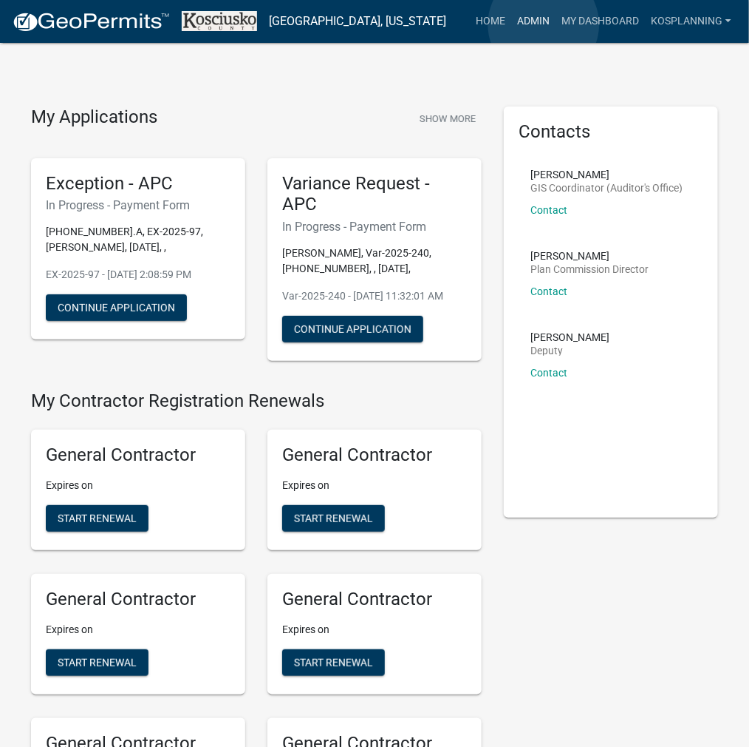
click at [544, 24] on link "Admin" at bounding box center [533, 21] width 44 height 28
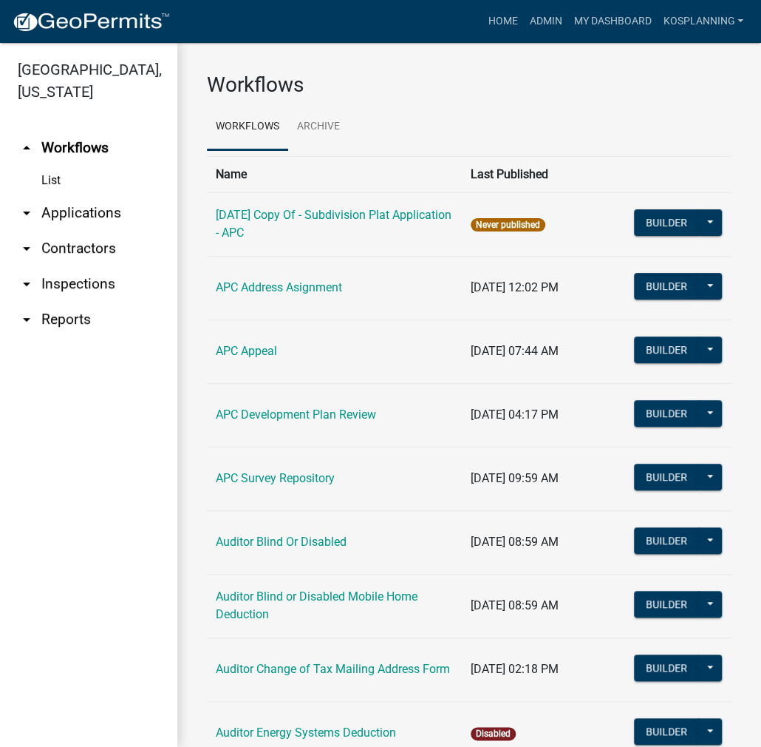
click at [97, 246] on link "arrow_drop_down Contractors" at bounding box center [88, 248] width 177 height 35
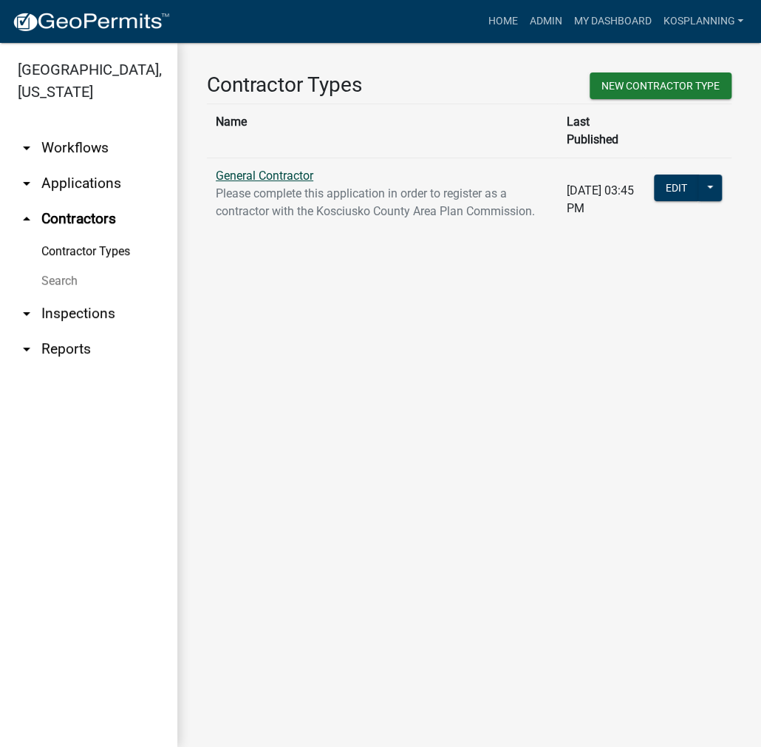
click at [228, 169] on link "General Contractor" at bounding box center [265, 176] width 98 height 14
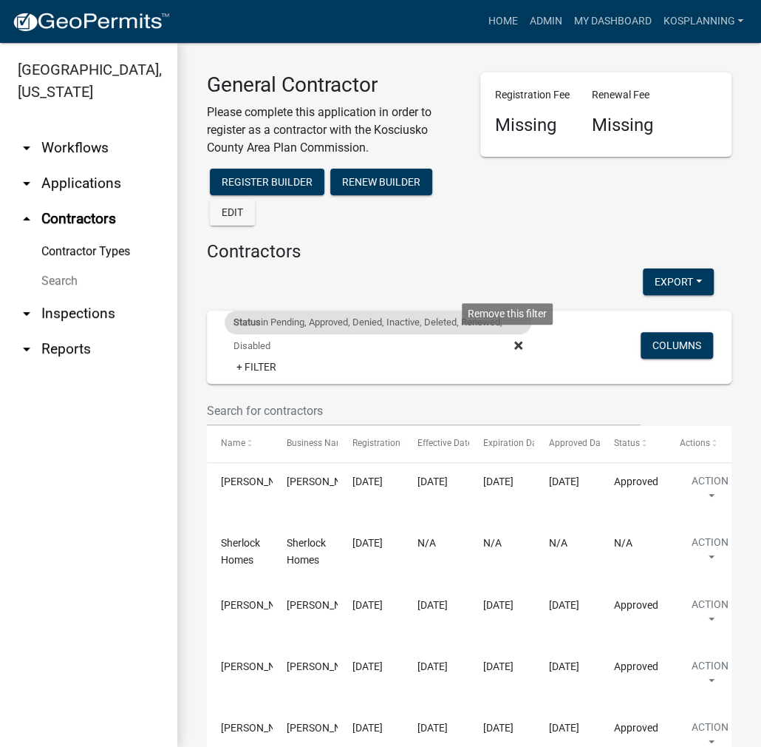
click at [514, 344] on icon at bounding box center [518, 345] width 8 height 12
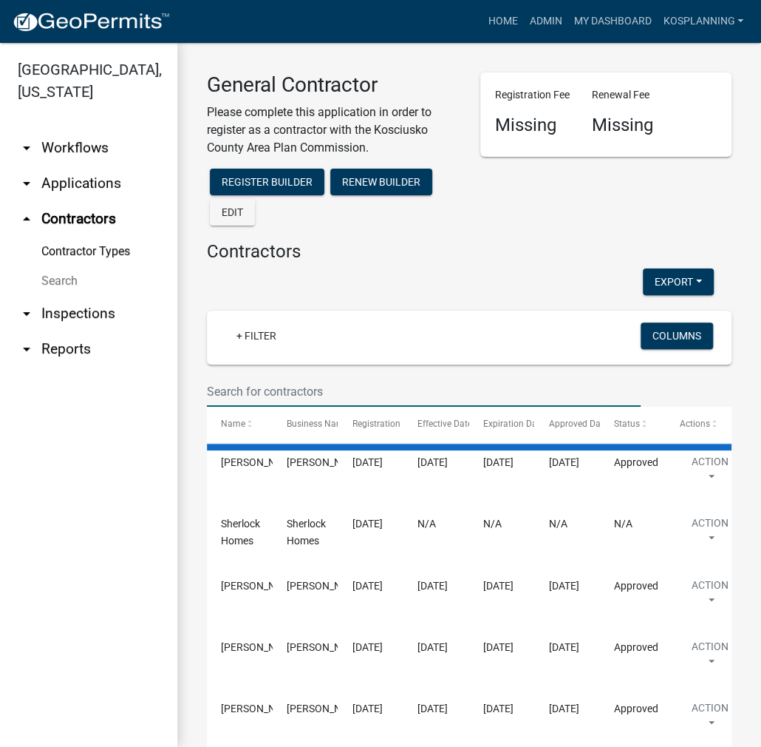
click at [263, 391] on input "text" at bounding box center [424, 391] width 434 height 30
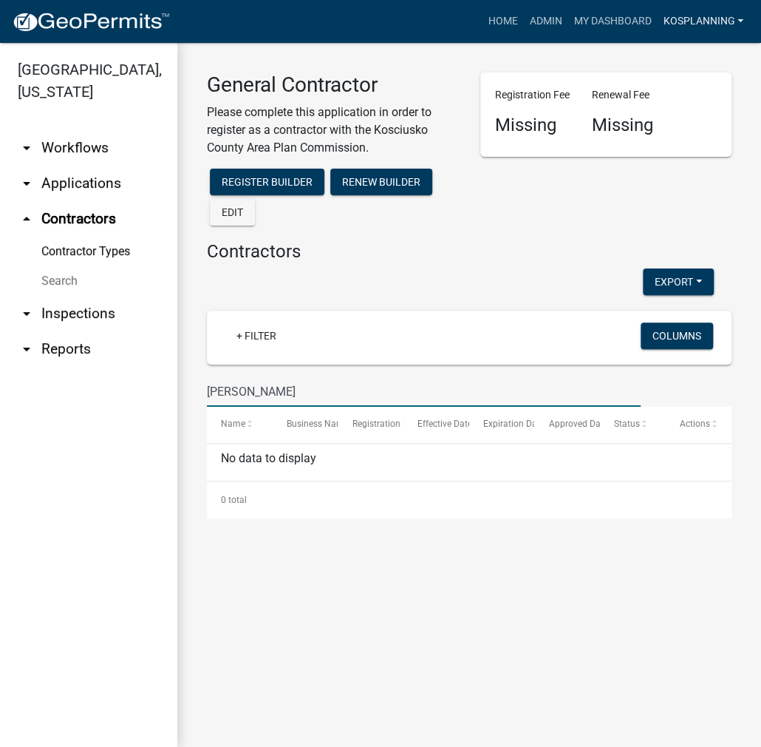
type input "TREVOR WARREN"
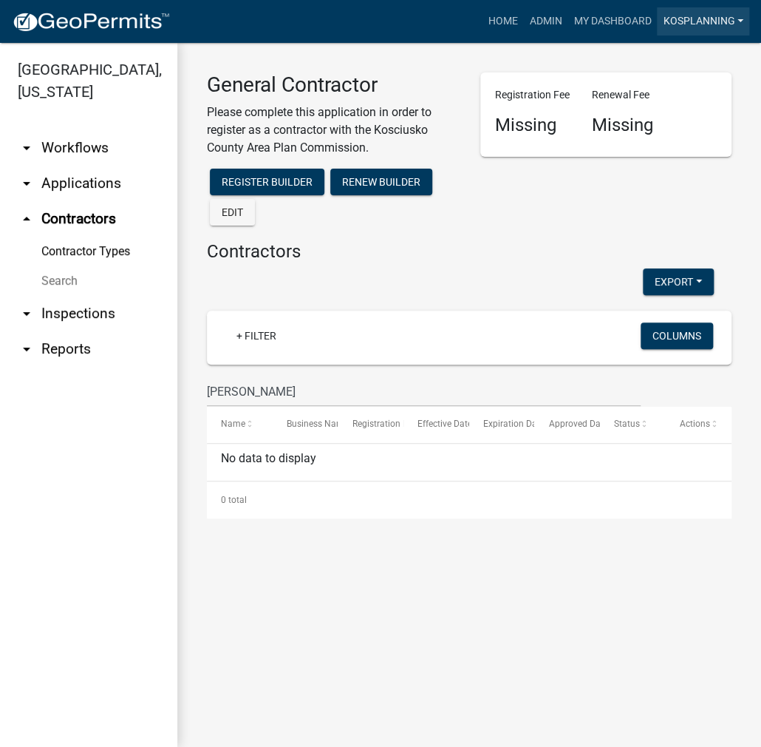
click at [710, 20] on link "kosplanning" at bounding box center [703, 21] width 92 height 28
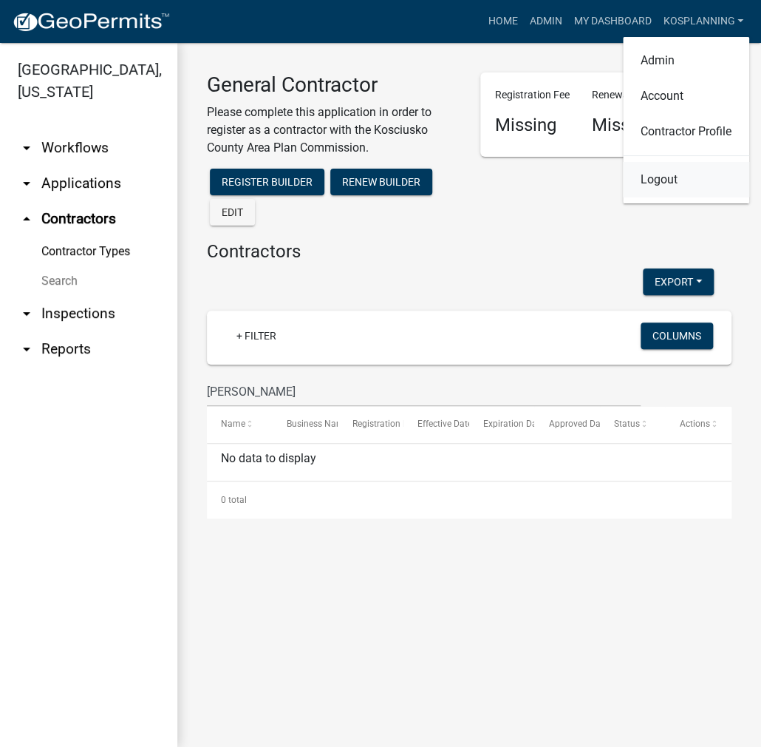
click at [671, 172] on link "Logout" at bounding box center [686, 179] width 126 height 35
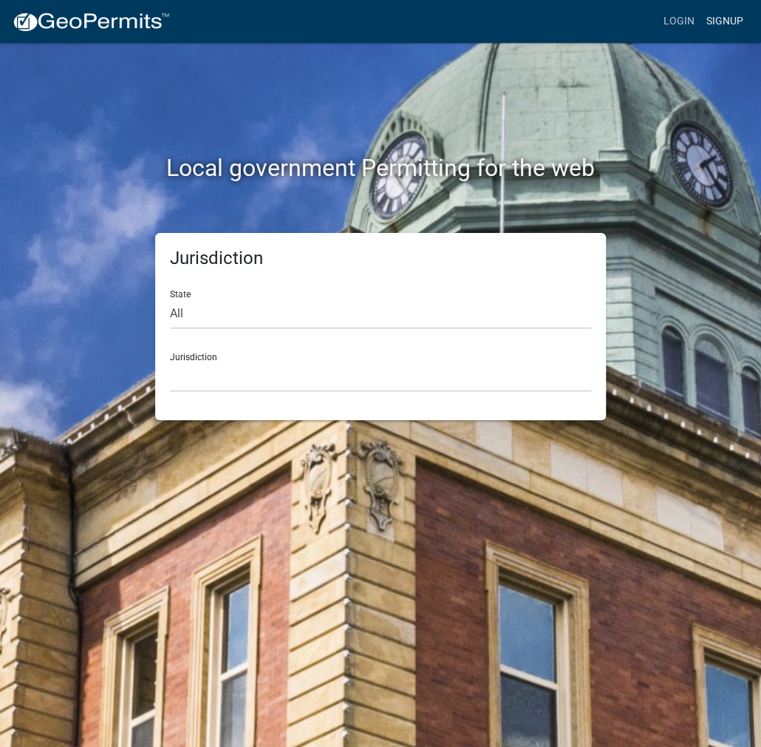
click at [715, 25] on link "Signup" at bounding box center [725, 21] width 49 height 28
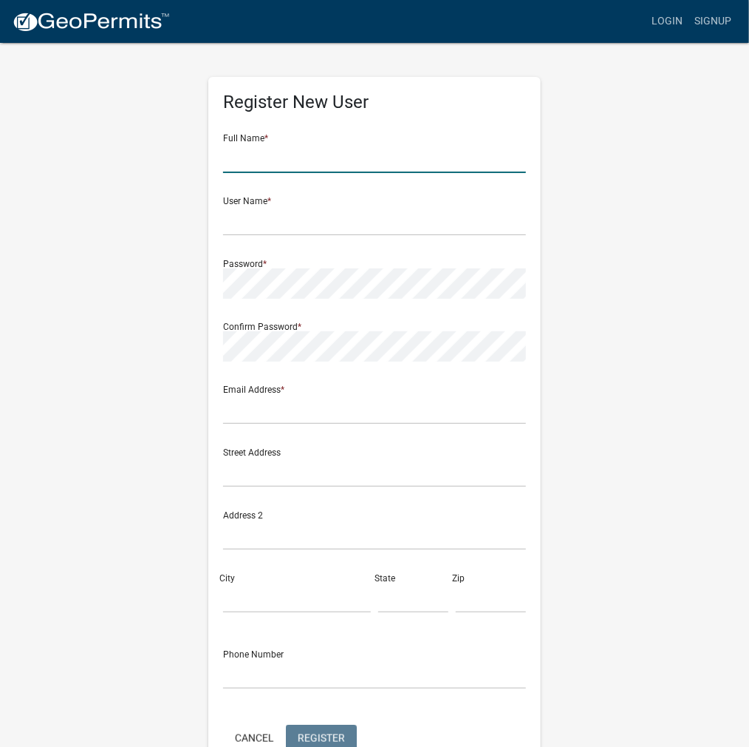
click at [259, 158] on input "text" at bounding box center [374, 158] width 303 height 30
type input "TREVOR WARREN"
click at [254, 223] on input "text" at bounding box center [374, 220] width 303 height 30
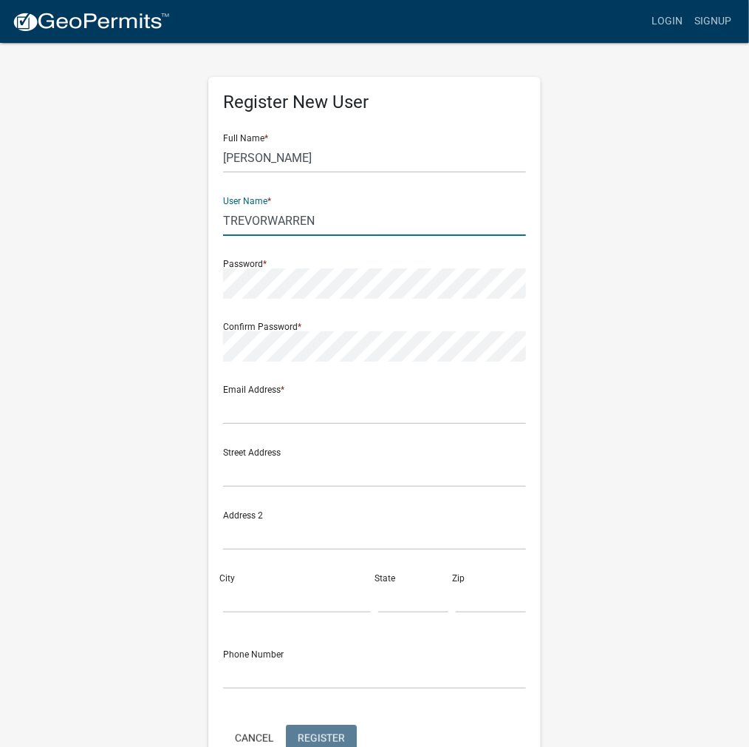
type input "TREVORWARREN"
click at [407, 143] on input "TREVOR WARREN" at bounding box center [374, 158] width 303 height 30
drag, startPoint x: 332, startPoint y: 218, endPoint x: 235, endPoint y: 220, distance: 96.8
click at [211, 223] on div "Register New User Full Name * TREVOR WARREN User Name * TREVORWARREN Password *…" at bounding box center [374, 430] width 333 height 706
click at [260, 409] on input "text" at bounding box center [374, 409] width 303 height 30
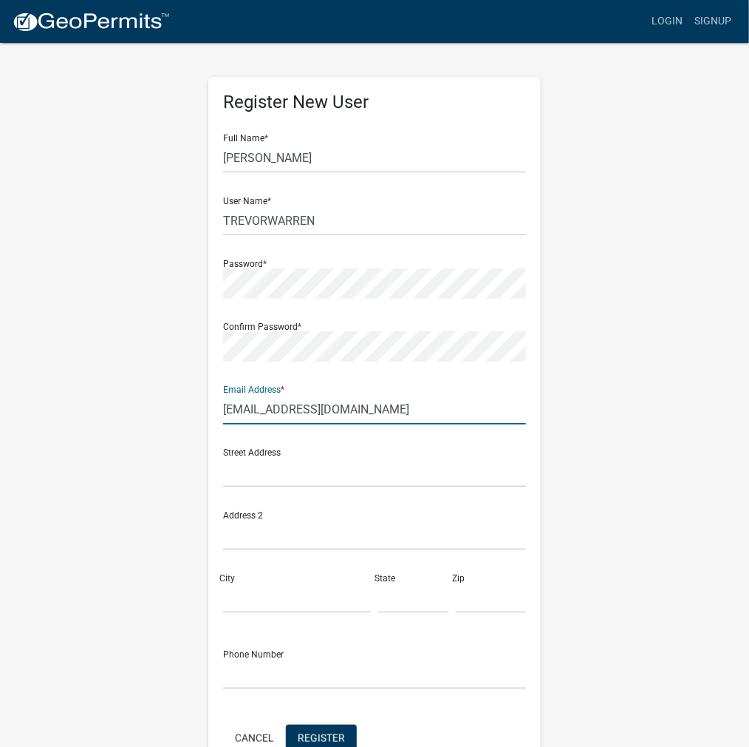
type input "areaplan@kosciusko.in.gov"
click at [343, 737] on span "Register" at bounding box center [321, 737] width 47 height 12
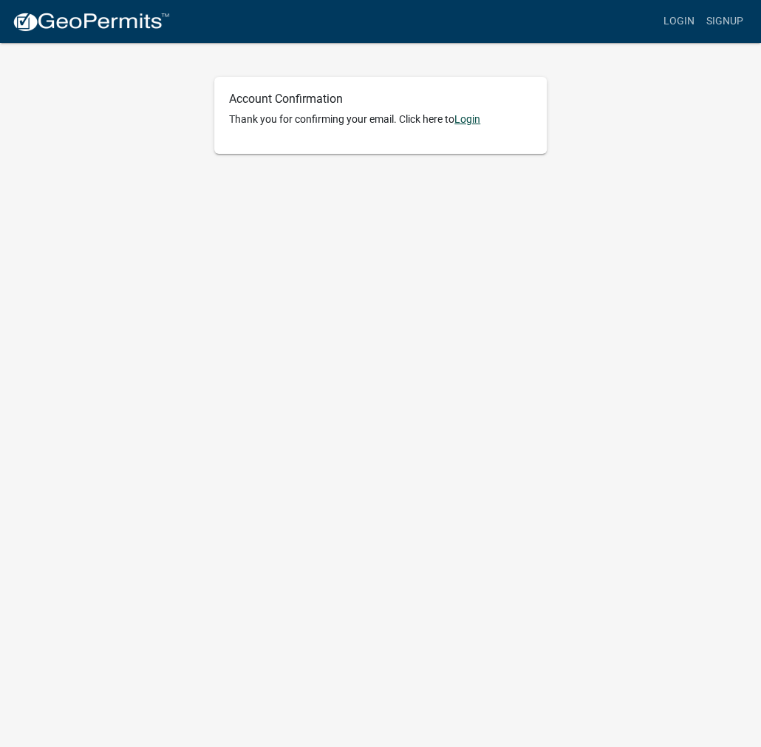
click at [474, 116] on link "Login" at bounding box center [468, 119] width 26 height 12
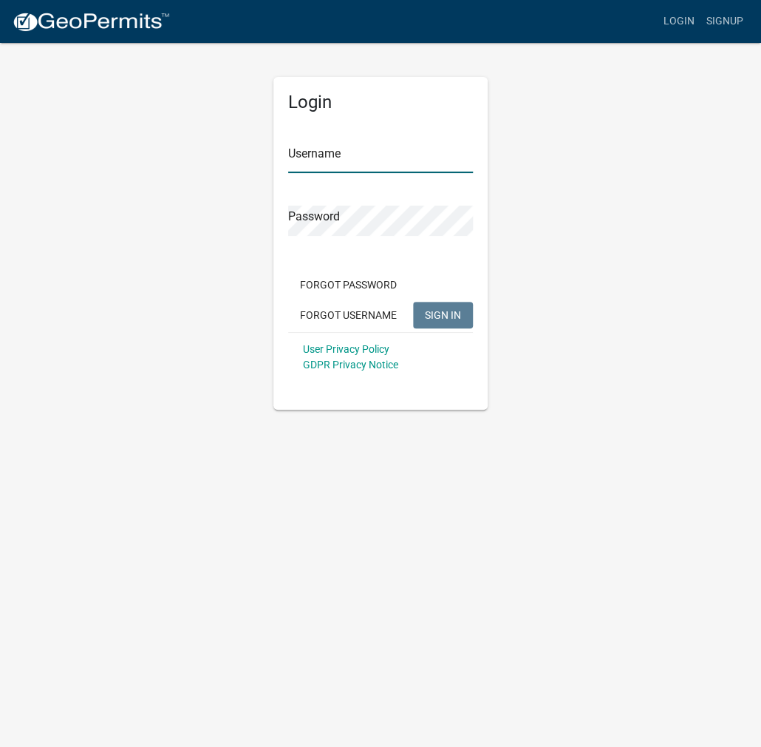
click at [353, 152] on input "Username" at bounding box center [380, 158] width 185 height 30
paste input "TREVORWARREN"
type input "TREVORWARREN"
click at [429, 303] on button "SIGN IN" at bounding box center [443, 315] width 60 height 27
